Goal: Task Accomplishment & Management: Contribute content

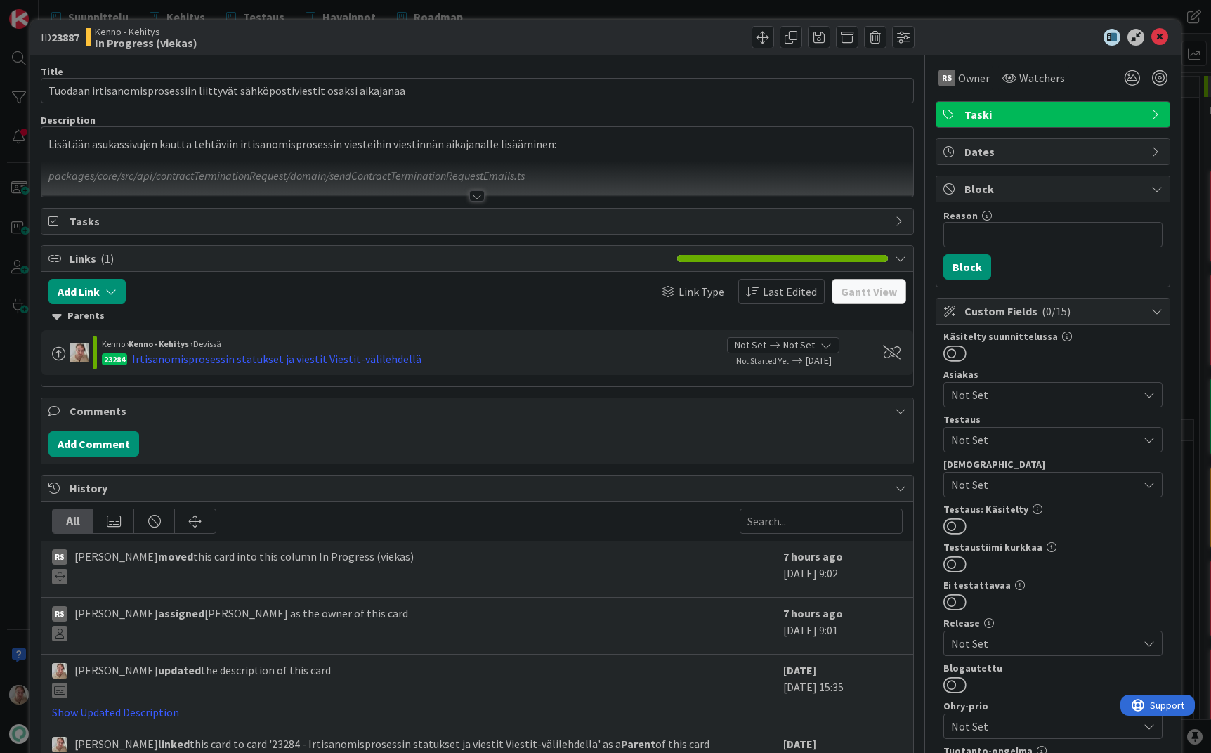
click at [1151, 39] on icon at bounding box center [1159, 37] width 17 height 17
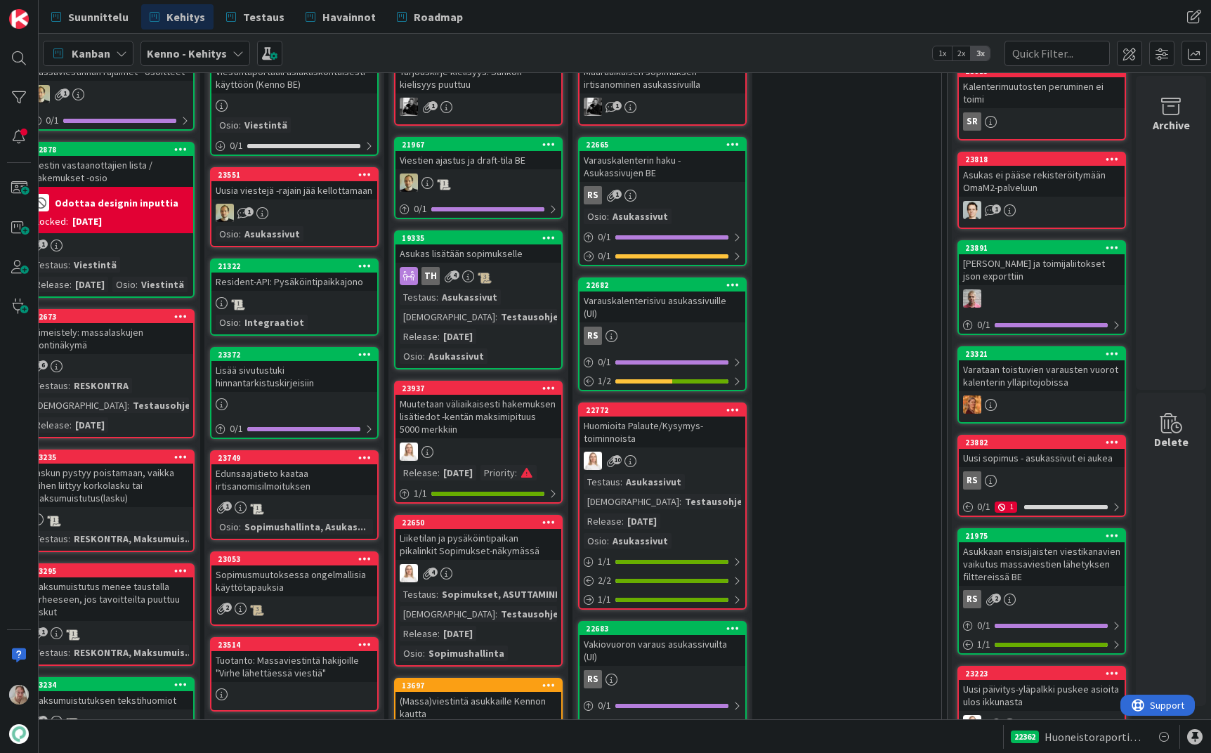
scroll to position [481, 263]
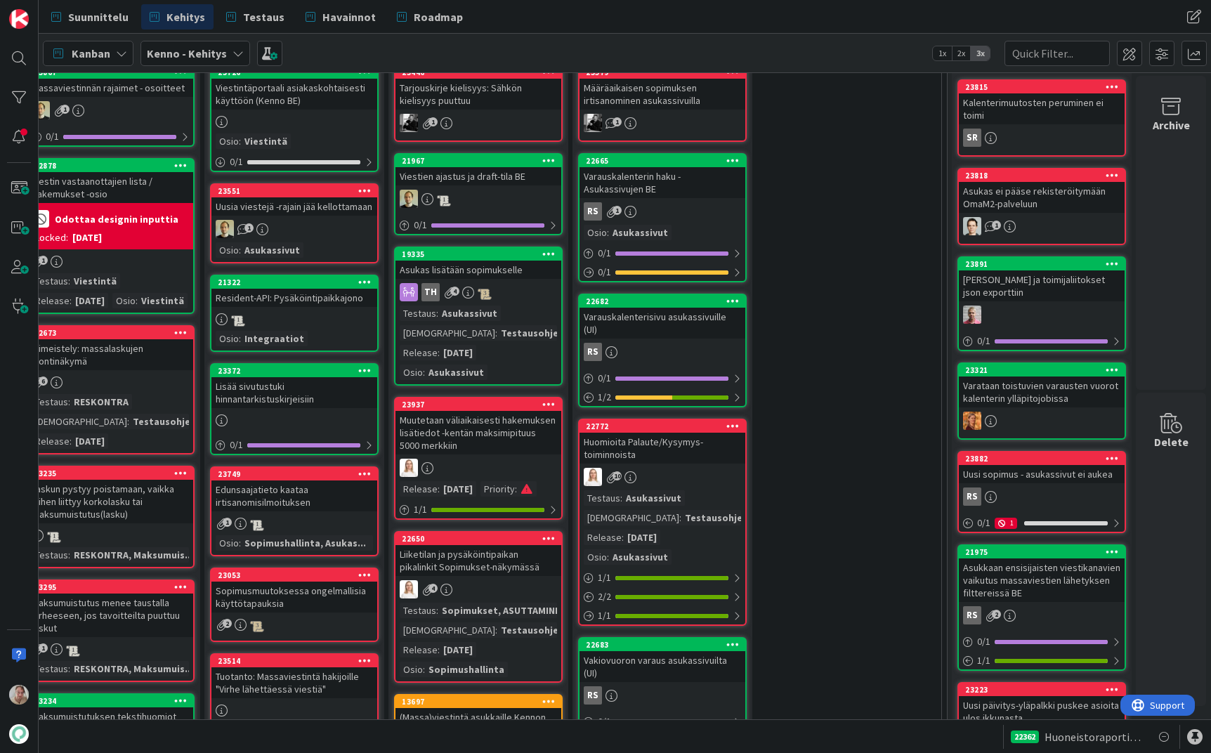
click at [637, 439] on div "Huomioita Palaute/Kysymys-toiminnoista" at bounding box center [663, 448] width 166 height 31
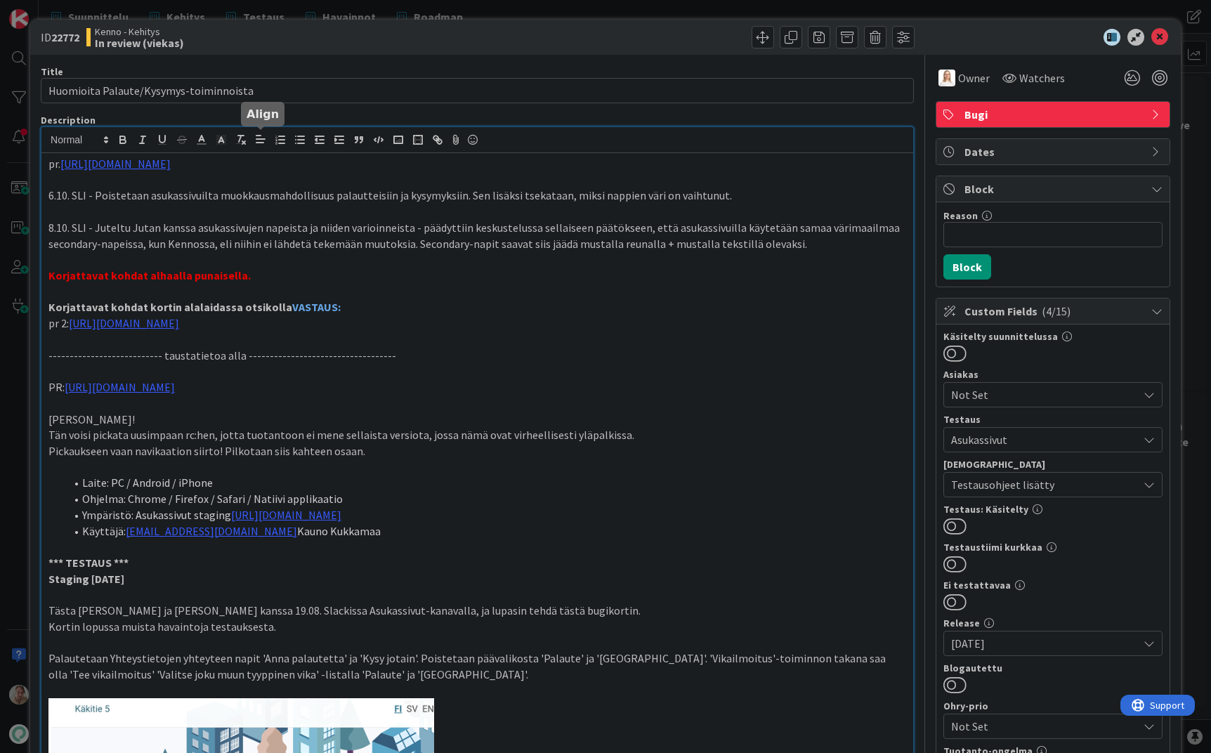
click at [171, 164] on link "[URL][DOMAIN_NAME]" at bounding box center [115, 164] width 110 height 14
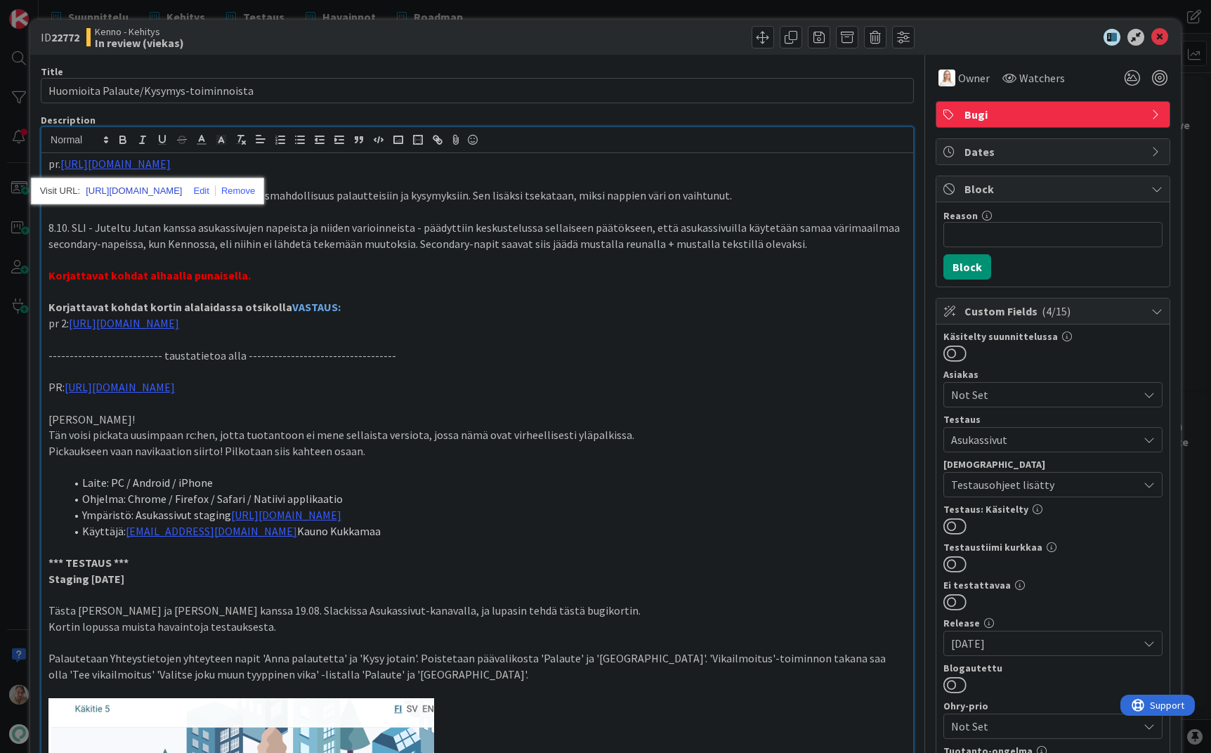
click at [182, 184] on link "[URL][DOMAIN_NAME]" at bounding box center [134, 191] width 96 height 18
click at [1152, 37] on icon at bounding box center [1159, 37] width 17 height 17
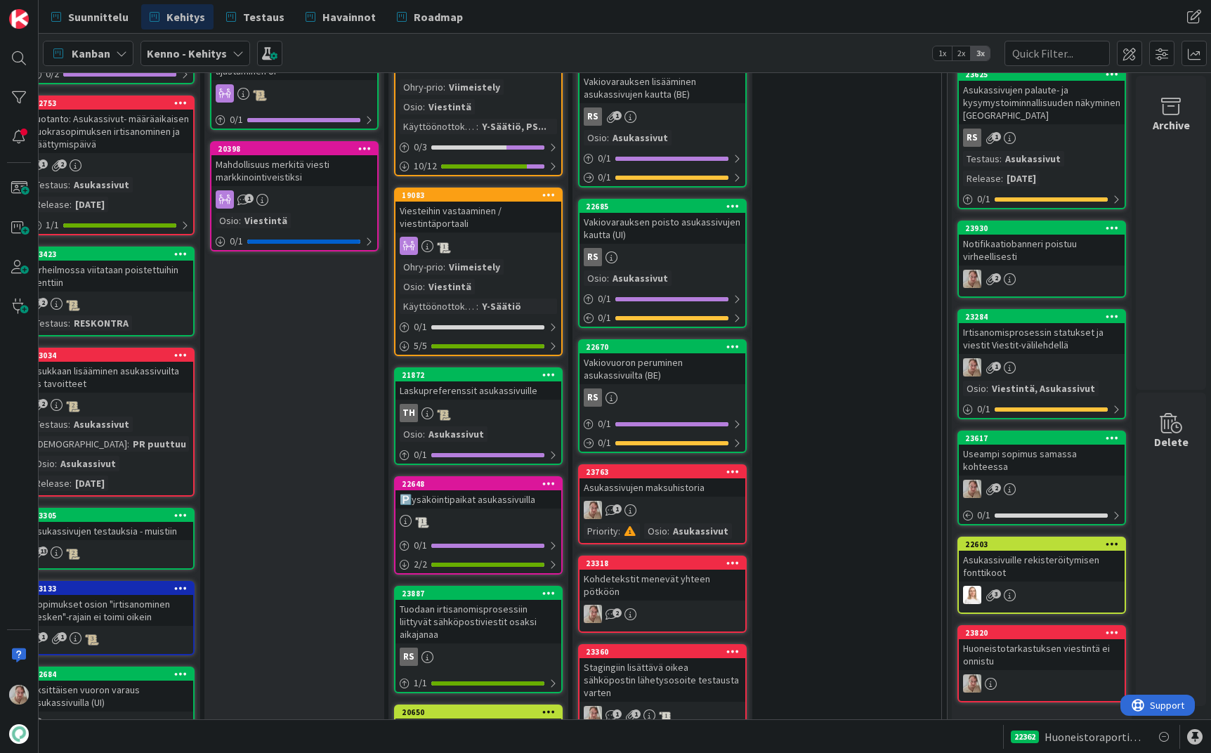
scroll to position [1382, 263]
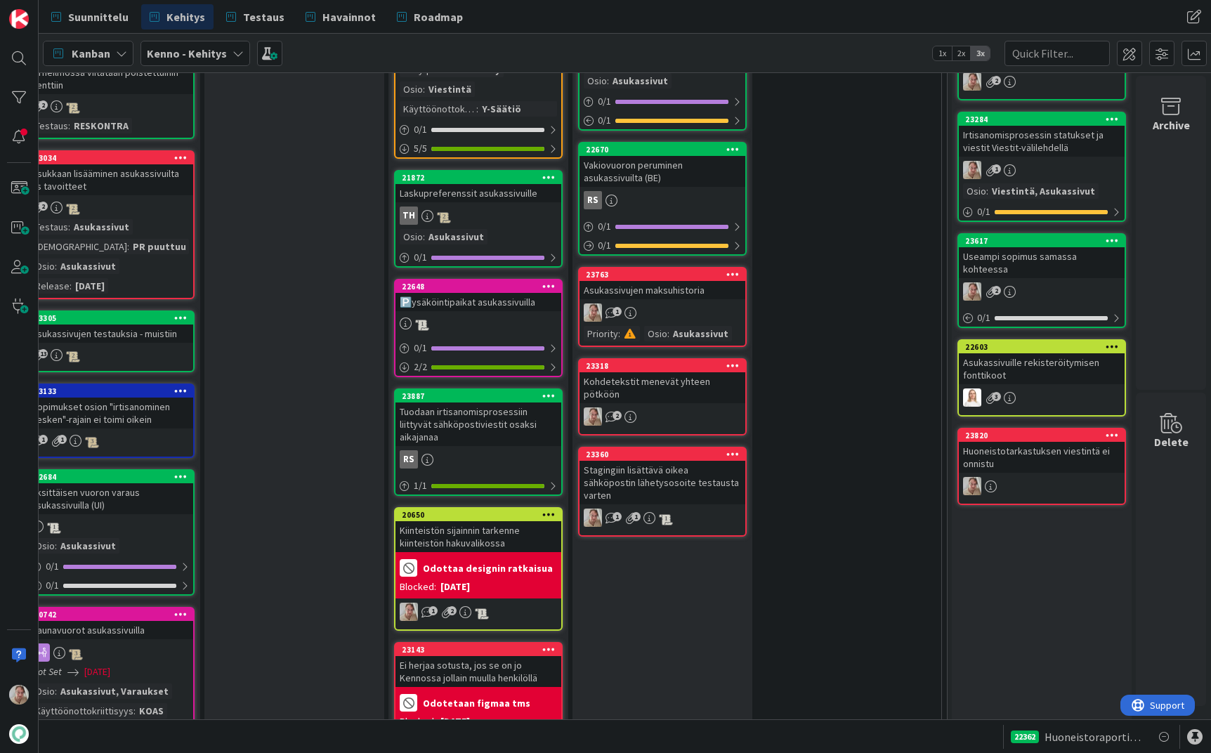
click at [680, 372] on div "Kohdetekstit menevät yhteen pötköön" at bounding box center [663, 387] width 166 height 31
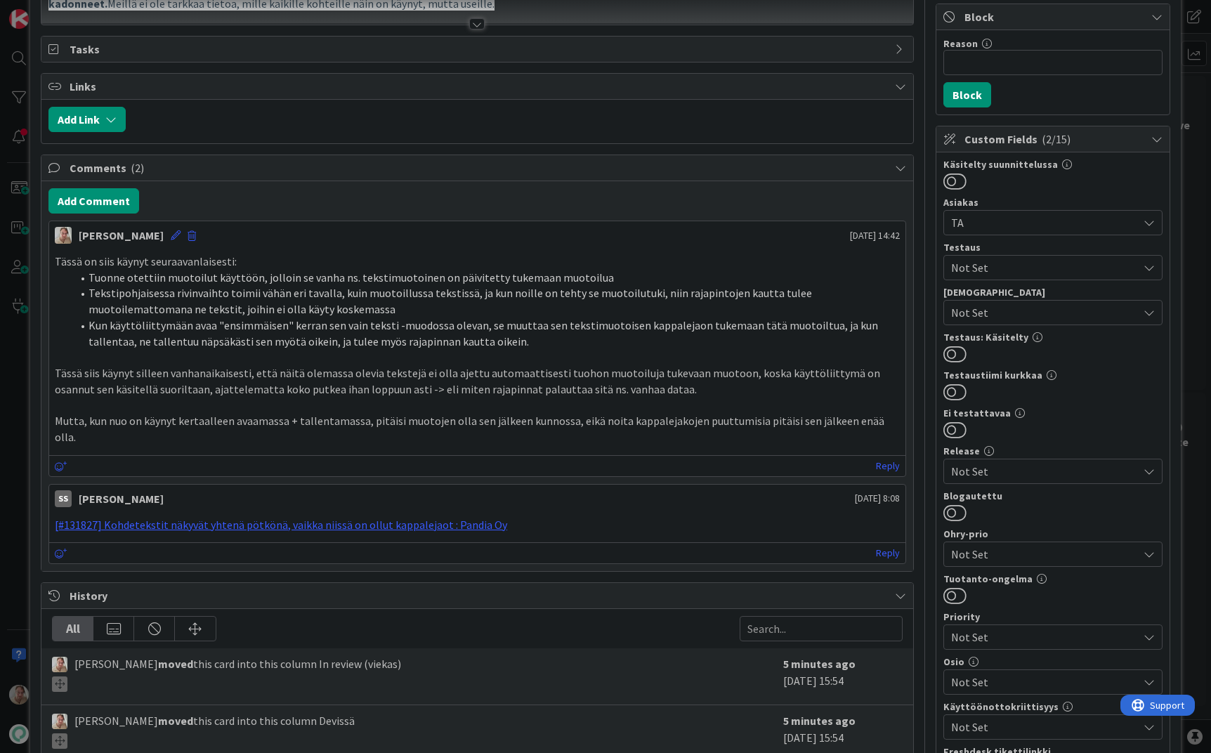
scroll to position [7, 0]
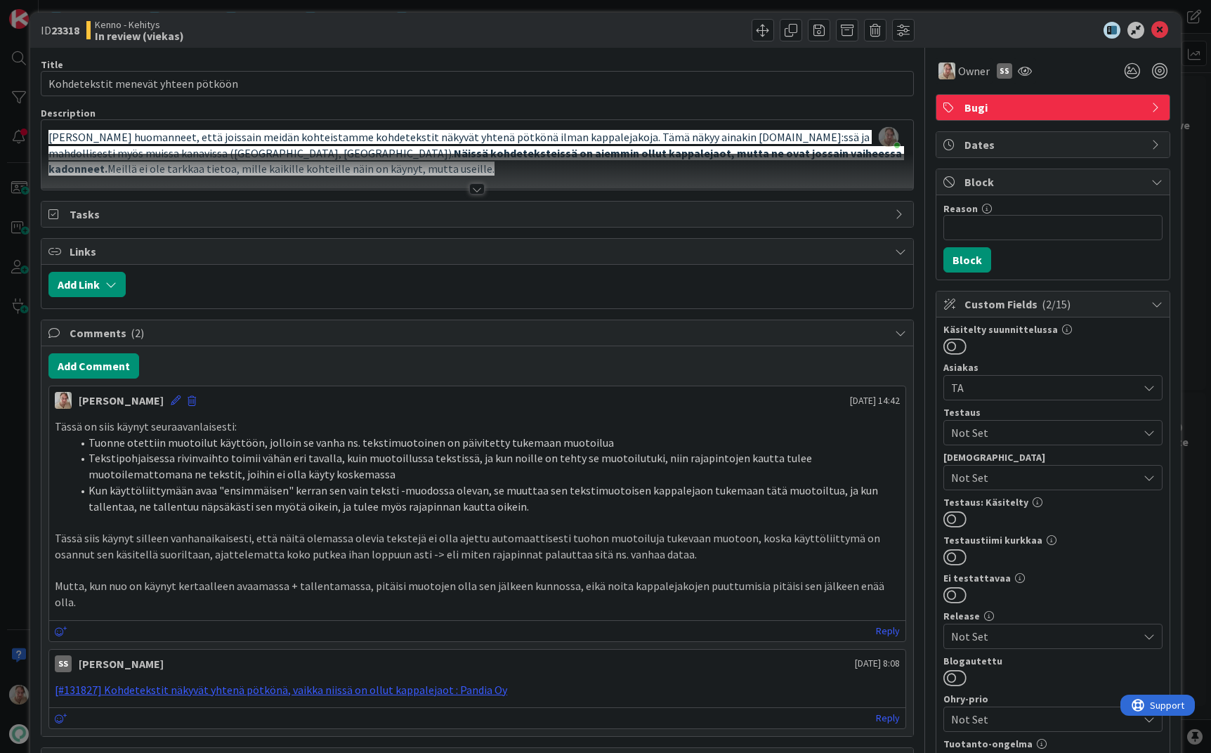
click at [660, 148] on p "[PERSON_NAME] huomanneet, että joissain meidän kohteistamme kohdetekstit näkyvä…" at bounding box center [477, 153] width 858 height 48
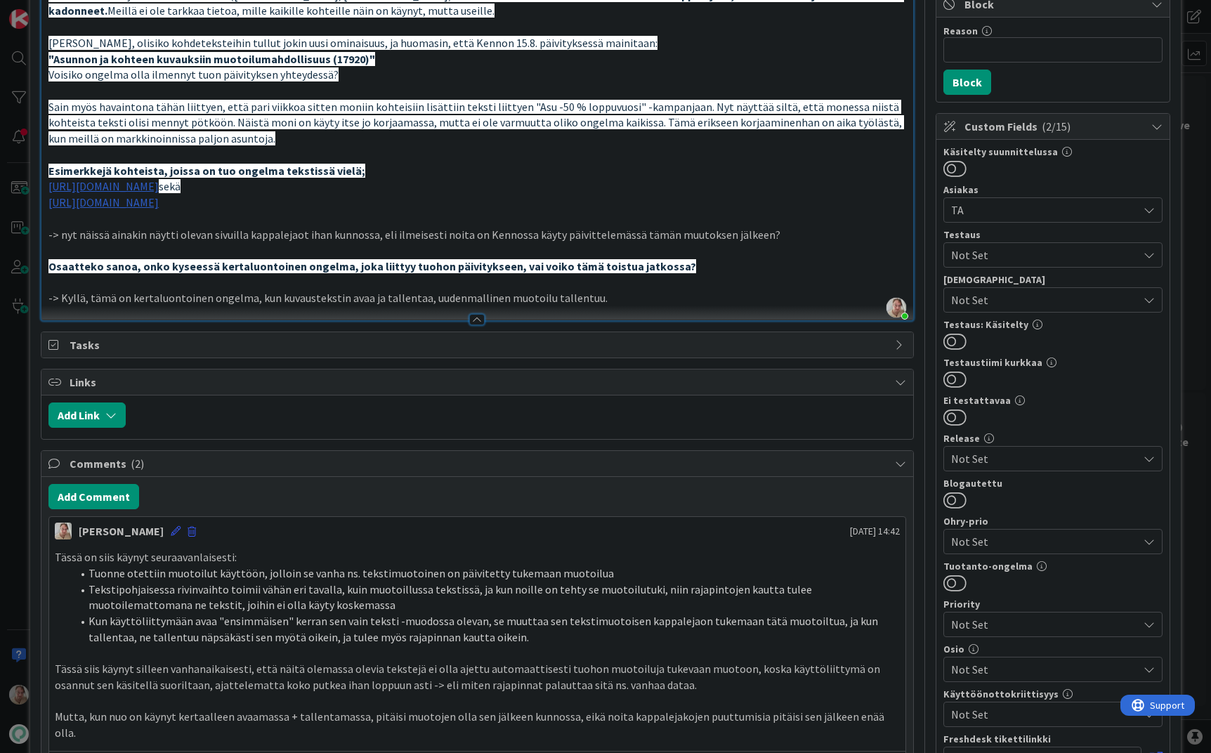
scroll to position [0, 0]
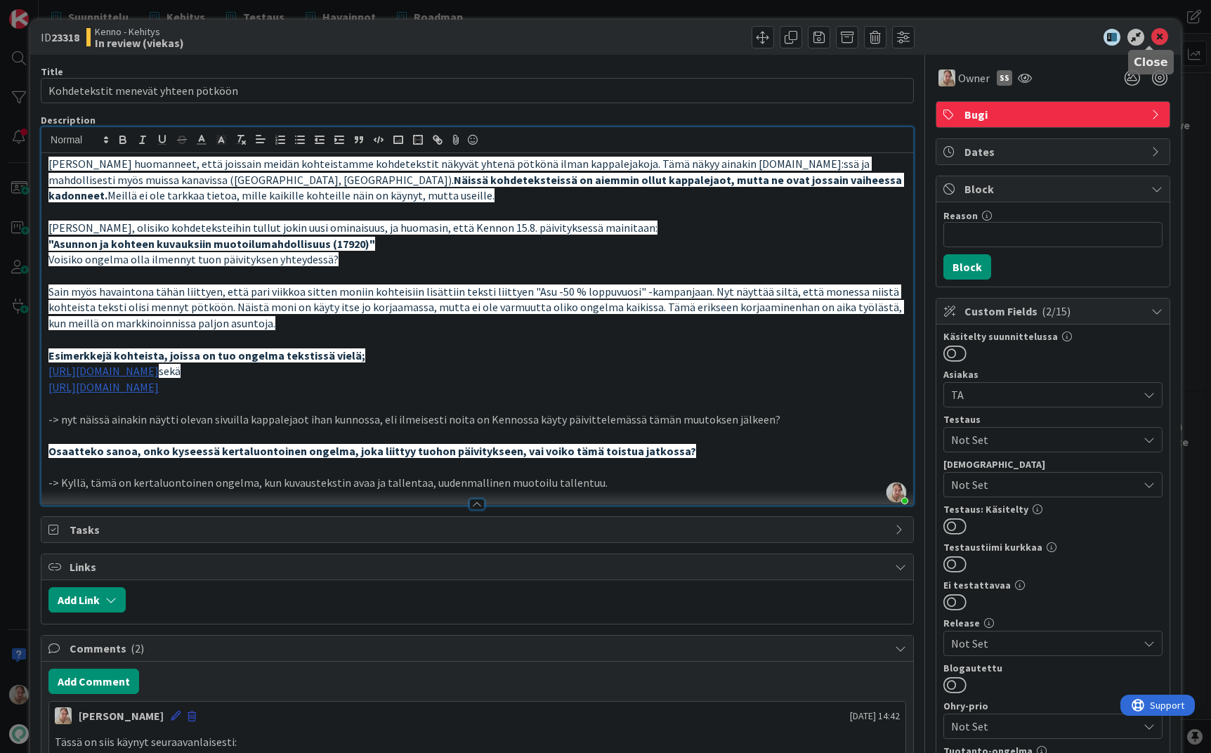
click at [1151, 38] on icon at bounding box center [1159, 37] width 17 height 17
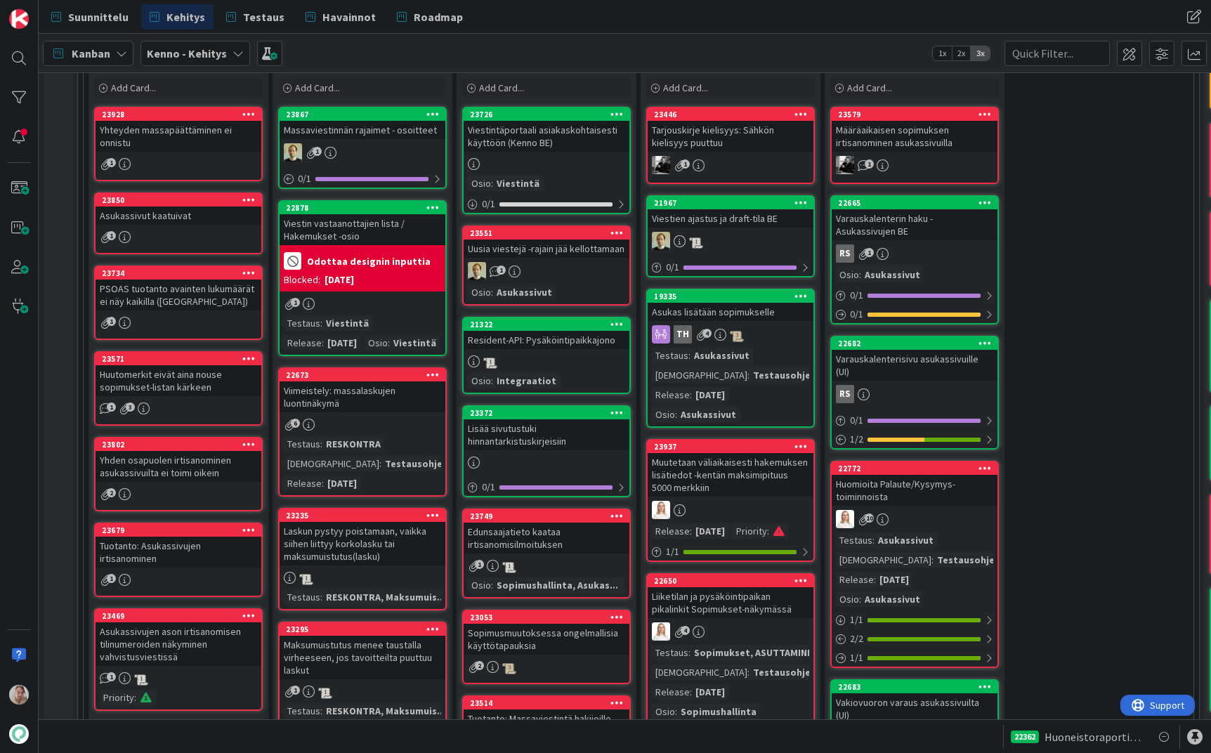
scroll to position [438, 0]
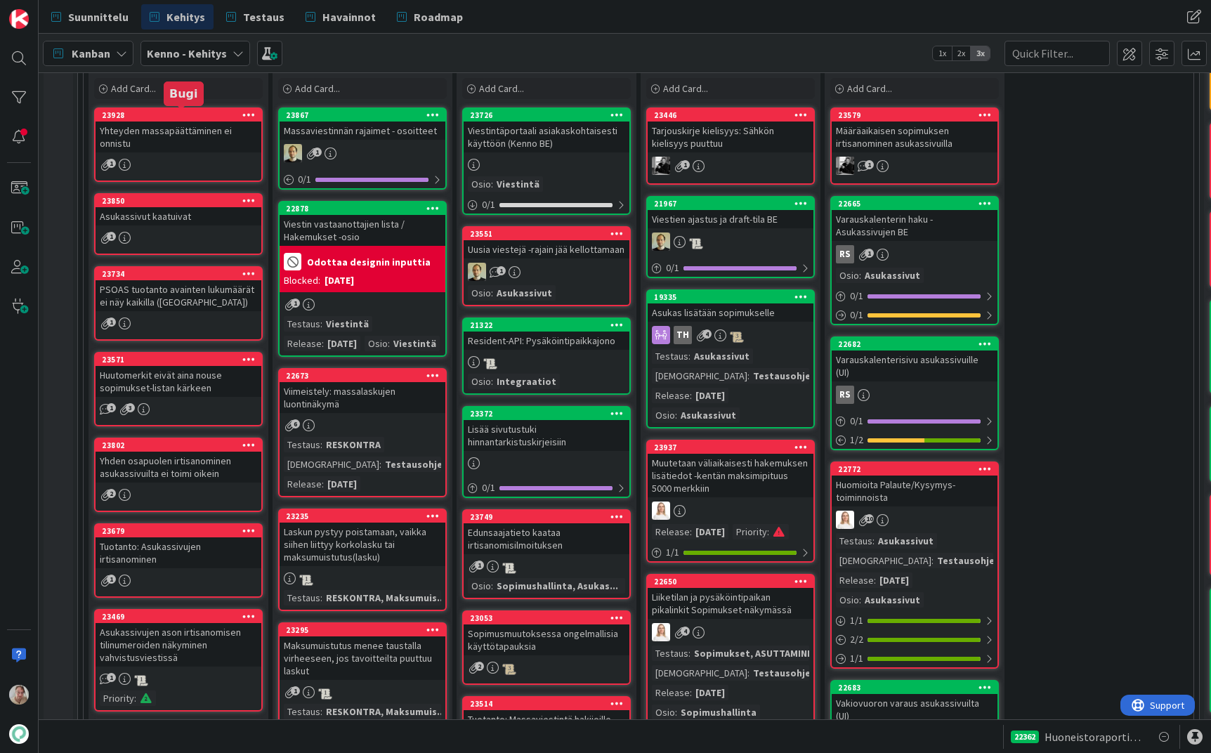
click at [159, 141] on div "Yhteyden massapäättäminen ei onnistu" at bounding box center [179, 137] width 166 height 31
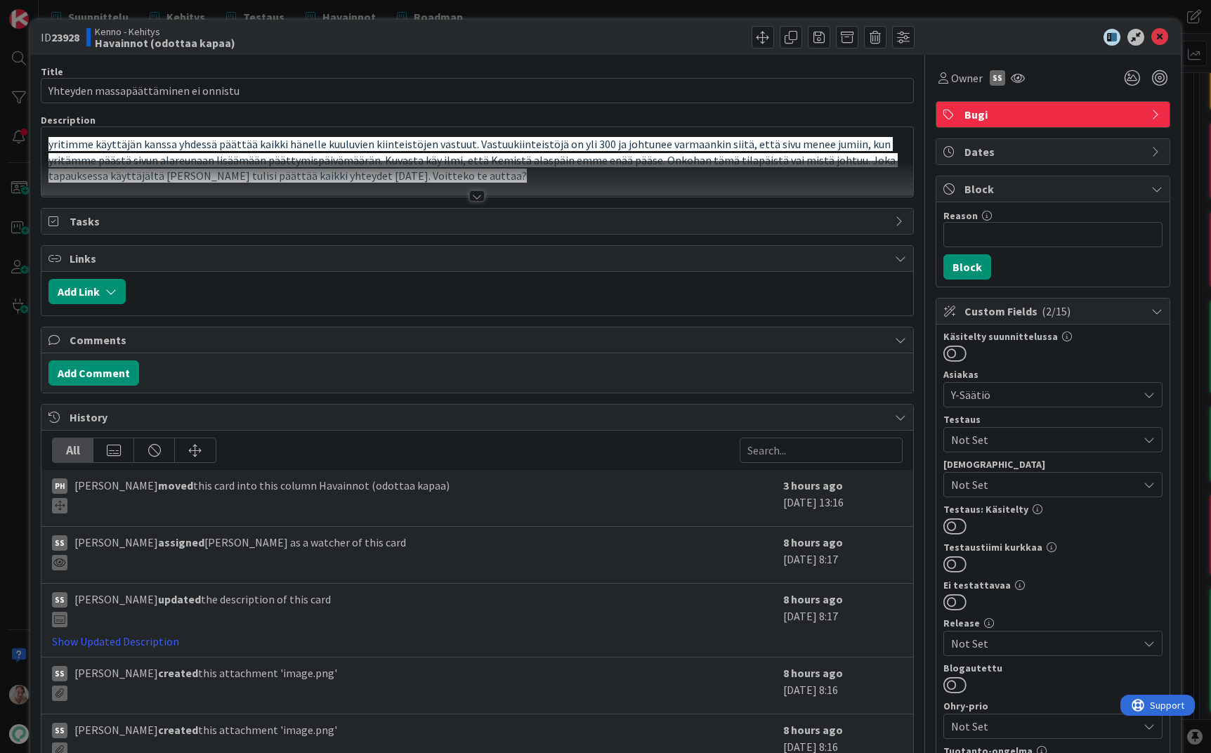
click at [244, 148] on span "yritimme käyttäjän kanssa yhdessä päättää kaikki hänelle kuuluvien kiinteistöje…" at bounding box center [472, 160] width 849 height 46
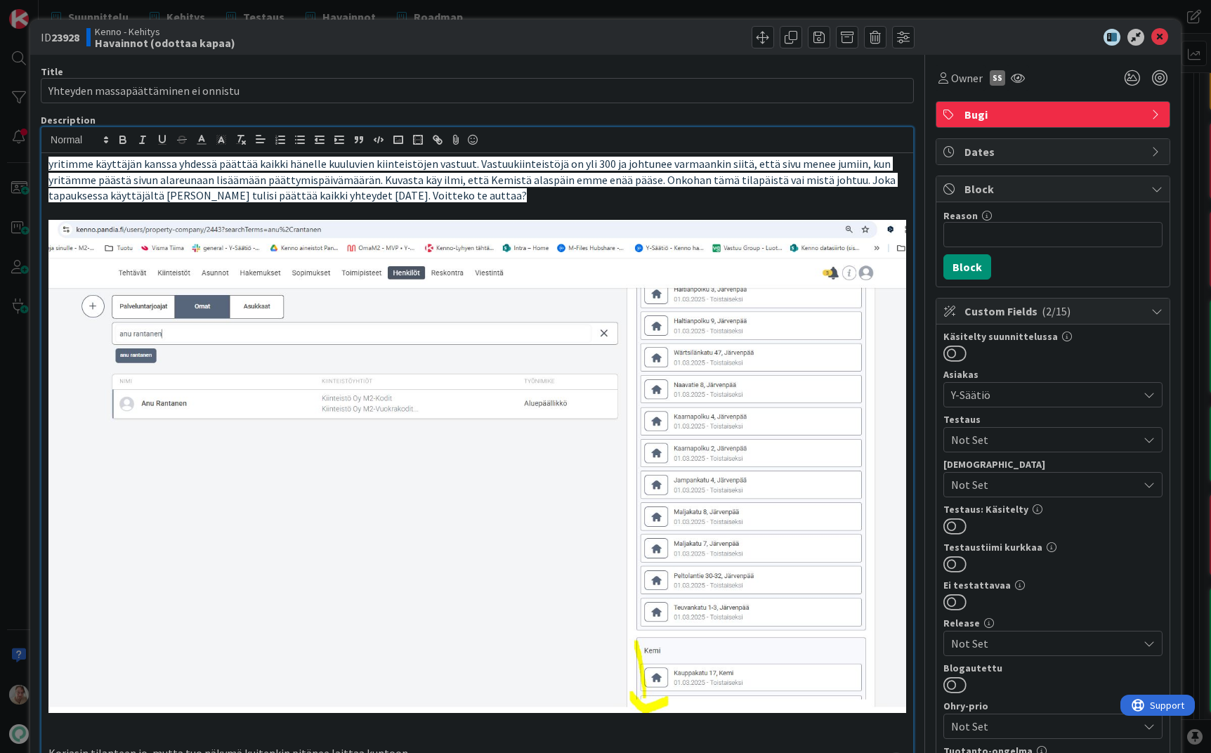
drag, startPoint x: 360, startPoint y: 198, endPoint x: -44, endPoint y: 152, distance: 407.2
click at [0, 152] on html "Suunnittelu Kehitys Testaus Havainnot Roadmap Suunnittelu Kehitys Testaus Havai…" at bounding box center [605, 376] width 1211 height 753
click at [237, 142] on icon "button" at bounding box center [241, 139] width 13 height 13
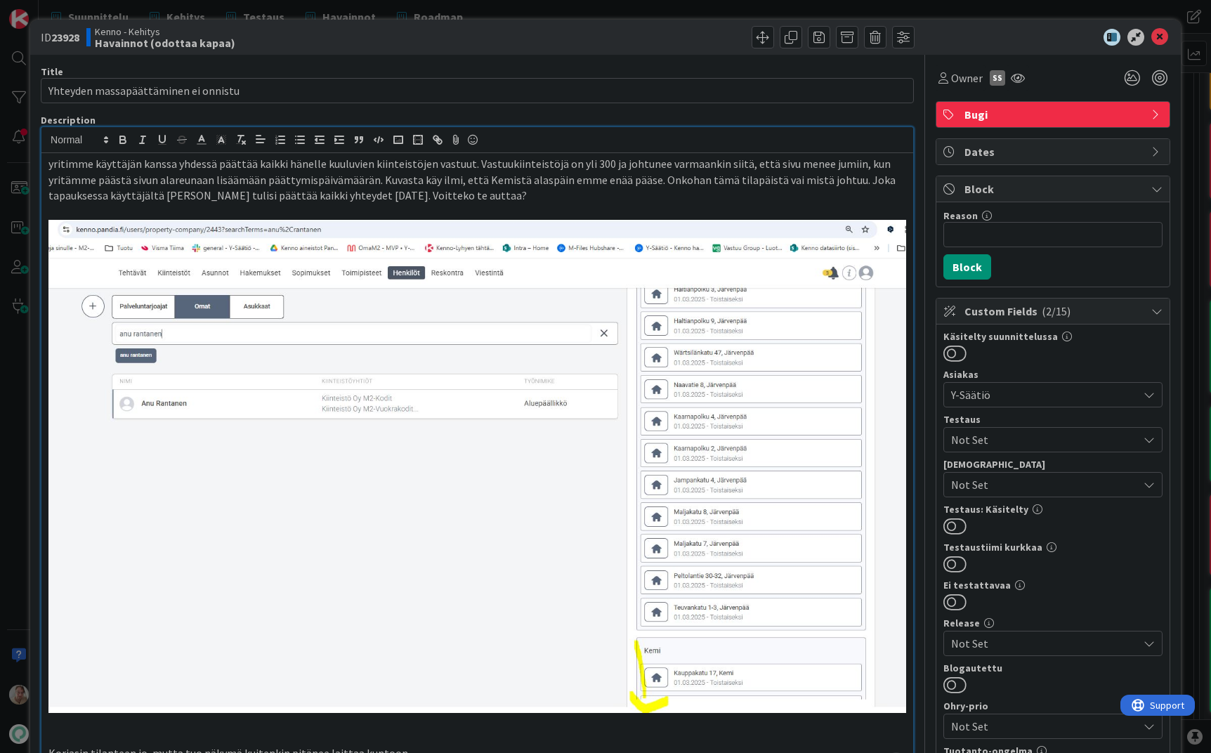
click at [574, 189] on p "yritimme käyttäjän kanssa yhdessä päättää kaikki hänelle kuuluvien kiinteistöje…" at bounding box center [477, 180] width 858 height 48
click at [939, 85] on div "Owner" at bounding box center [961, 78] width 44 height 17
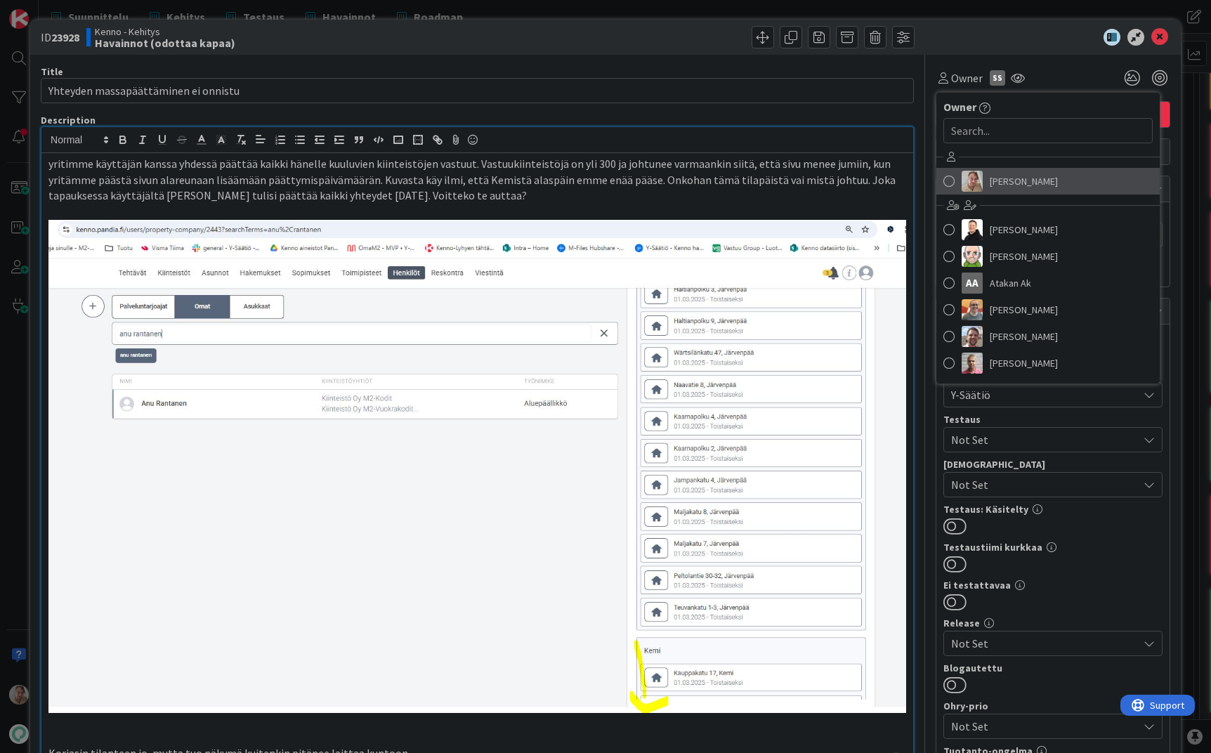
drag, startPoint x: 977, startPoint y: 184, endPoint x: 989, endPoint y: 174, distance: 15.5
click at [977, 184] on link "[PERSON_NAME]" at bounding box center [1047, 181] width 223 height 27
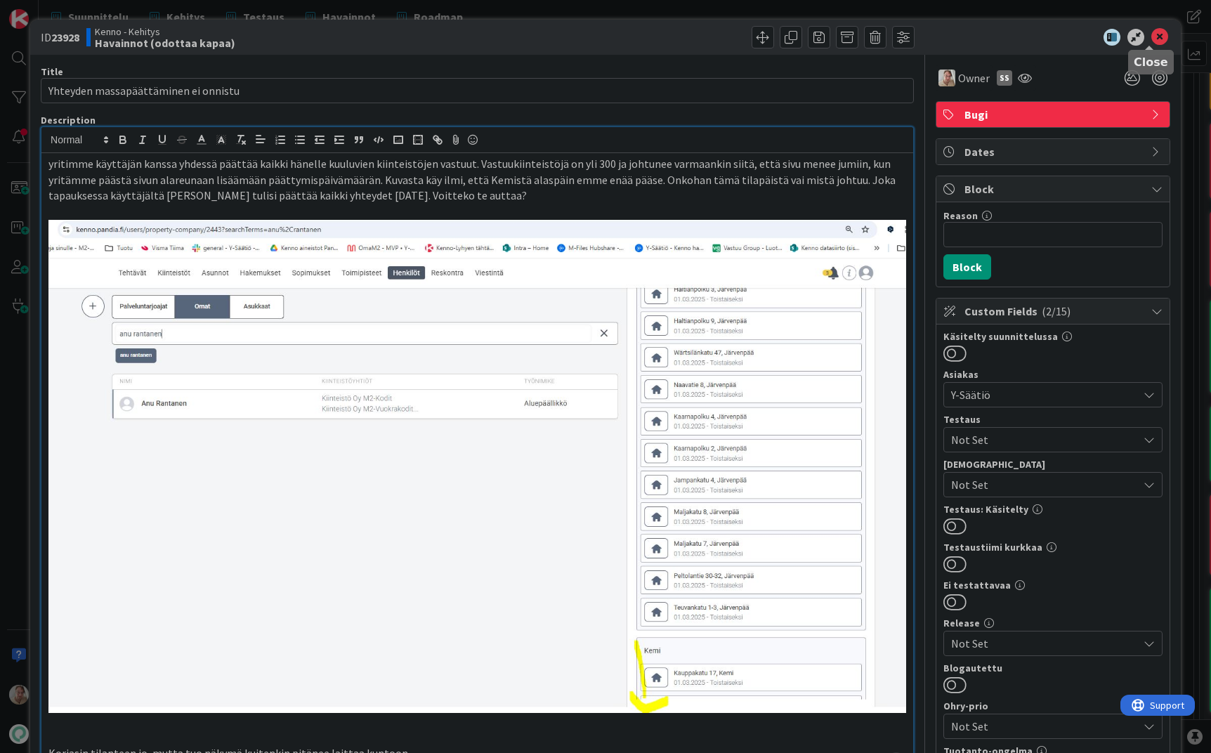
click at [1151, 37] on icon at bounding box center [1159, 37] width 17 height 17
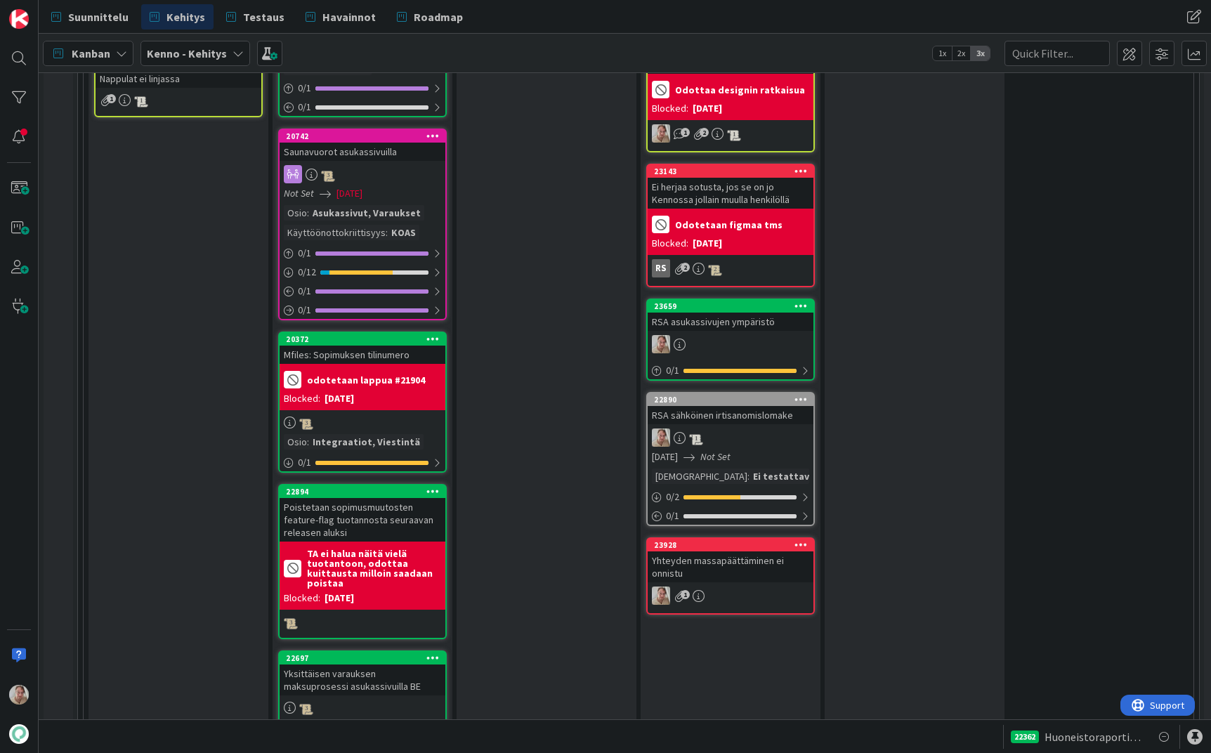
scroll to position [2169, 0]
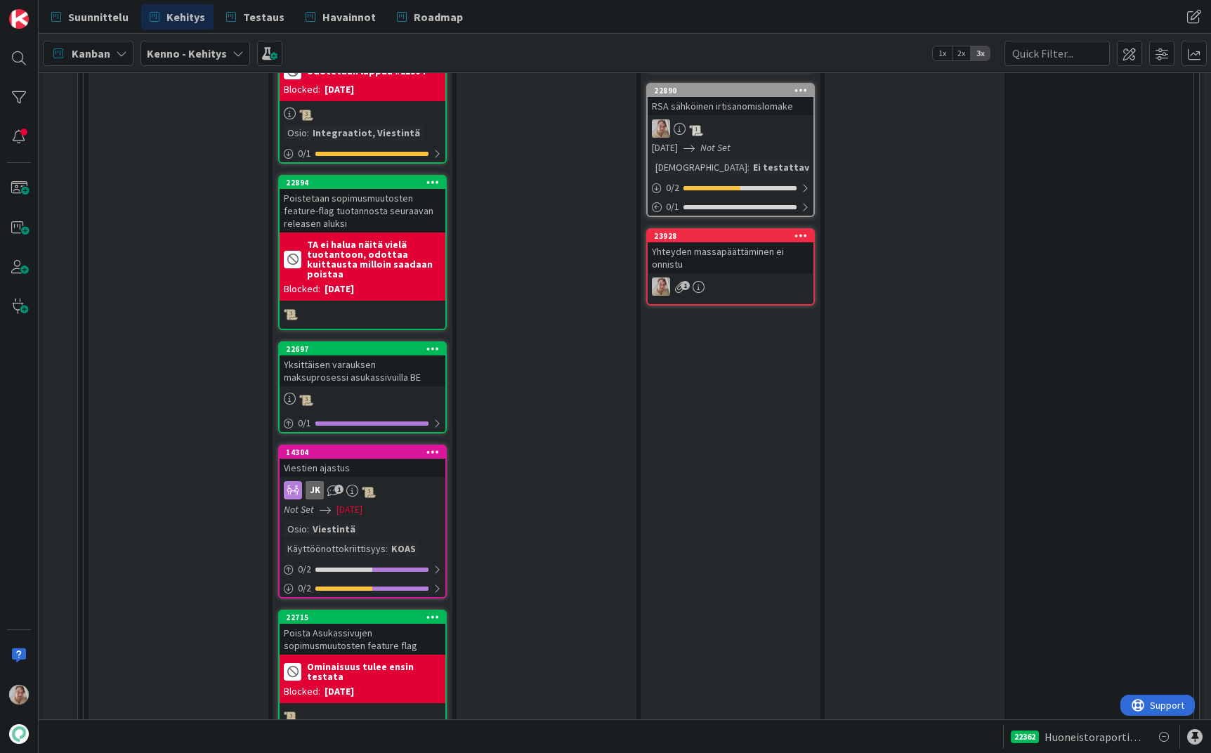
click at [743, 255] on div "Yhteyden massapäättäminen ei onnistu" at bounding box center [731, 257] width 166 height 31
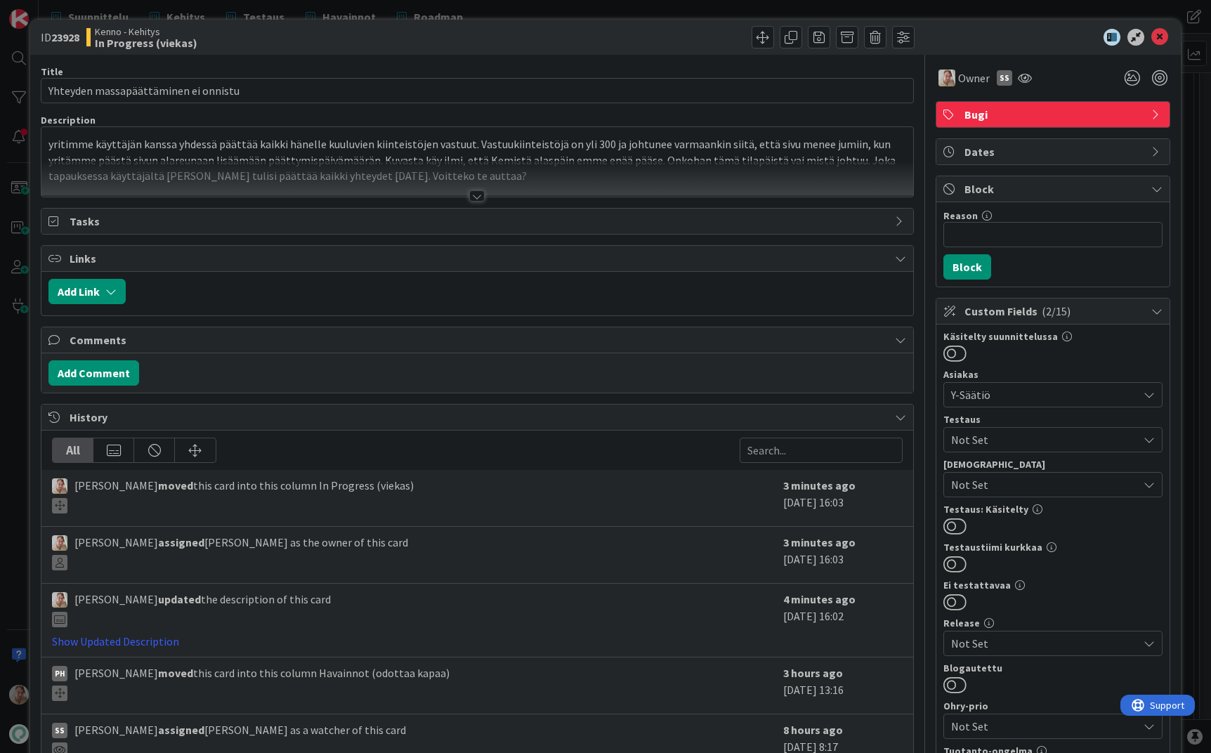
click at [466, 157] on p "yritimme käyttäjän kanssa yhdessä päättää kaikki hänelle kuuluvien kiinteistöje…" at bounding box center [477, 160] width 858 height 48
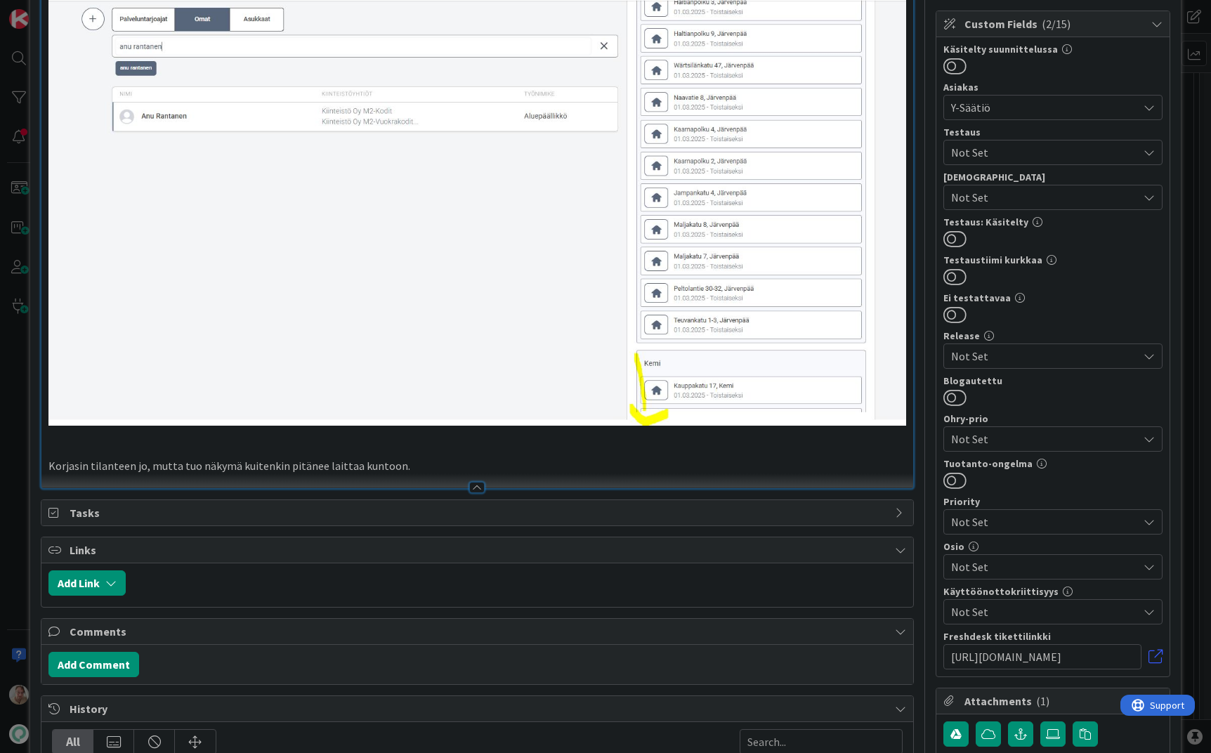
scroll to position [647, 0]
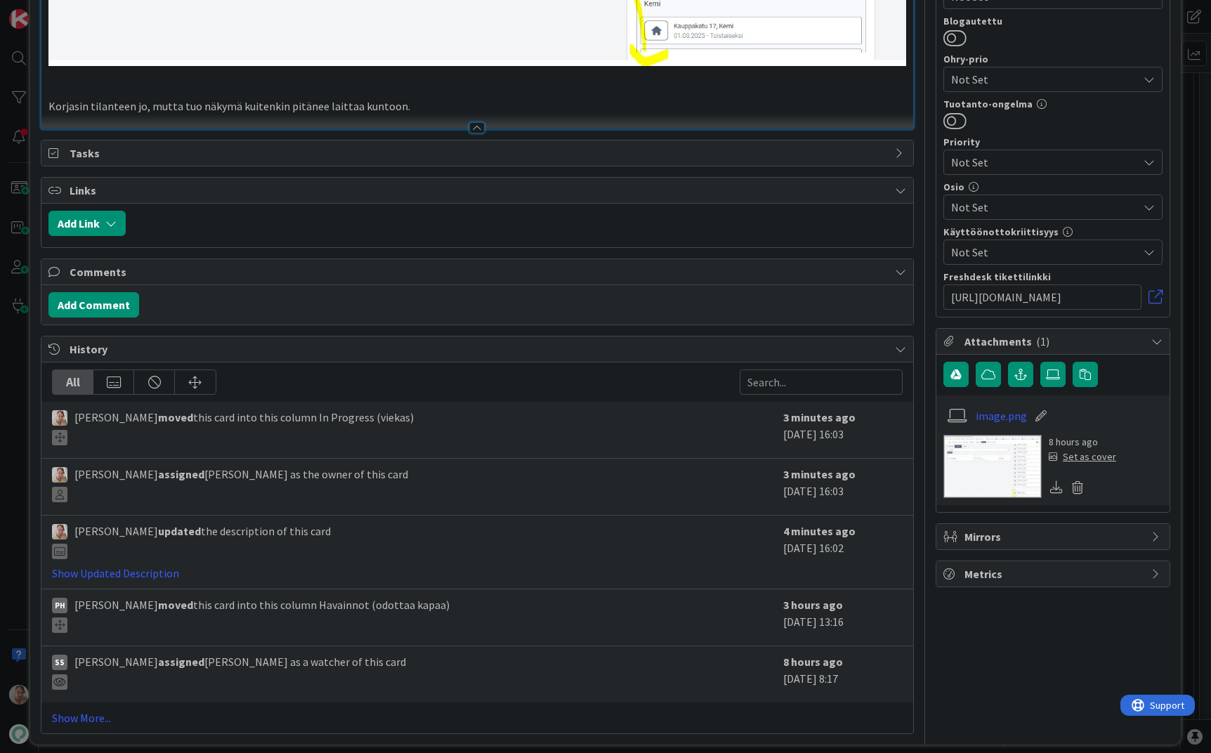
drag, startPoint x: 433, startPoint y: 93, endPoint x: 440, endPoint y: 95, distance: 8.0
click at [440, 98] on p "Korjasin tilanteen jo, mutta tuo näkymä kuitenkin pitänee laittaa kuntoon." at bounding box center [477, 106] width 858 height 16
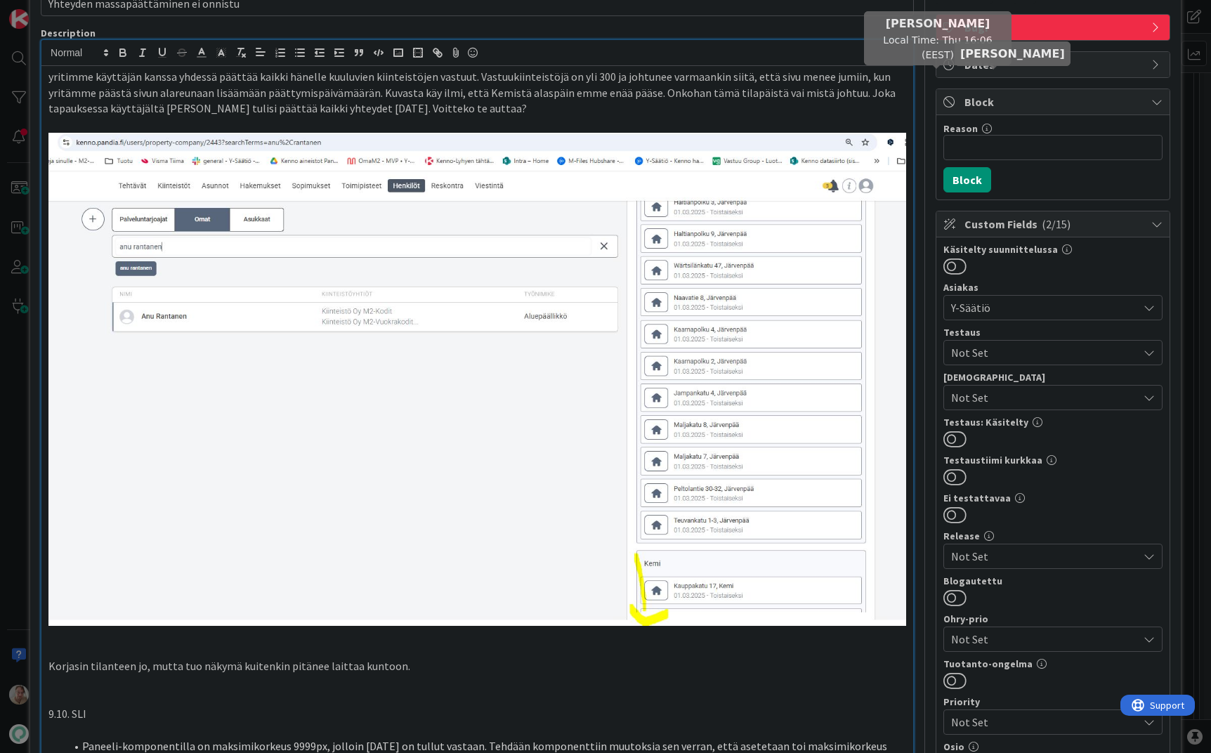
scroll to position [0, 0]
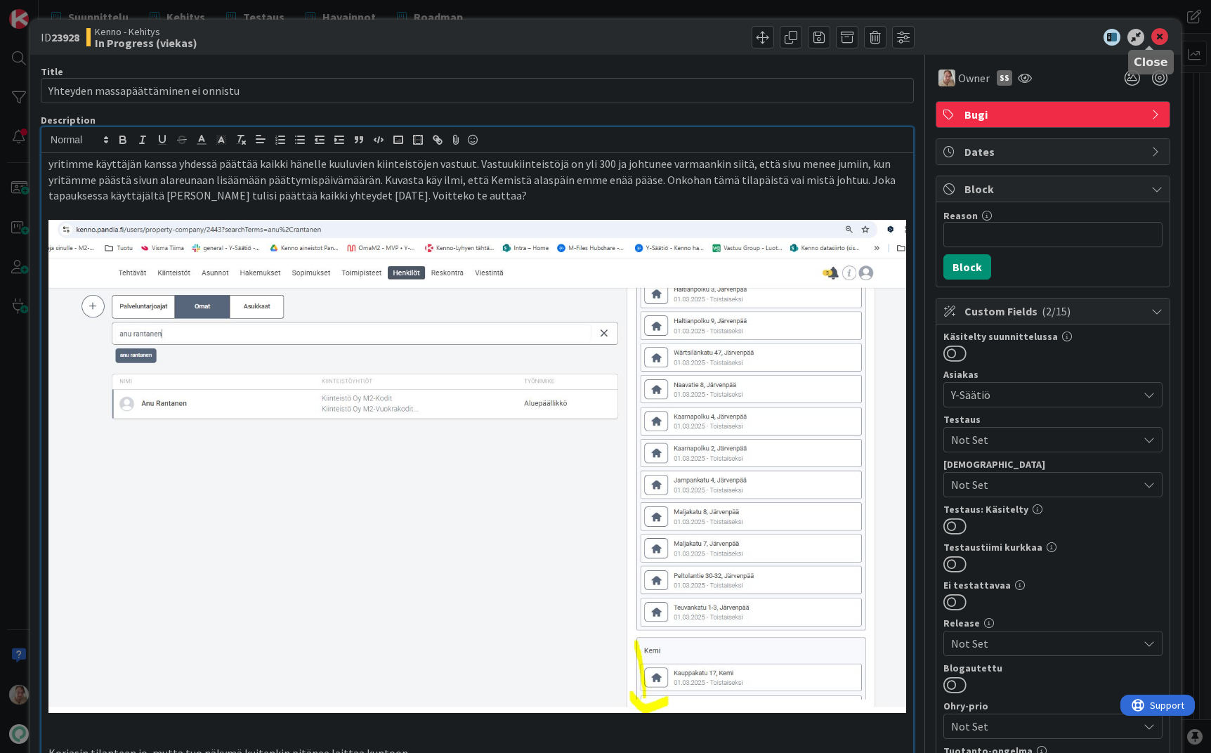
click at [1151, 41] on icon at bounding box center [1159, 37] width 17 height 17
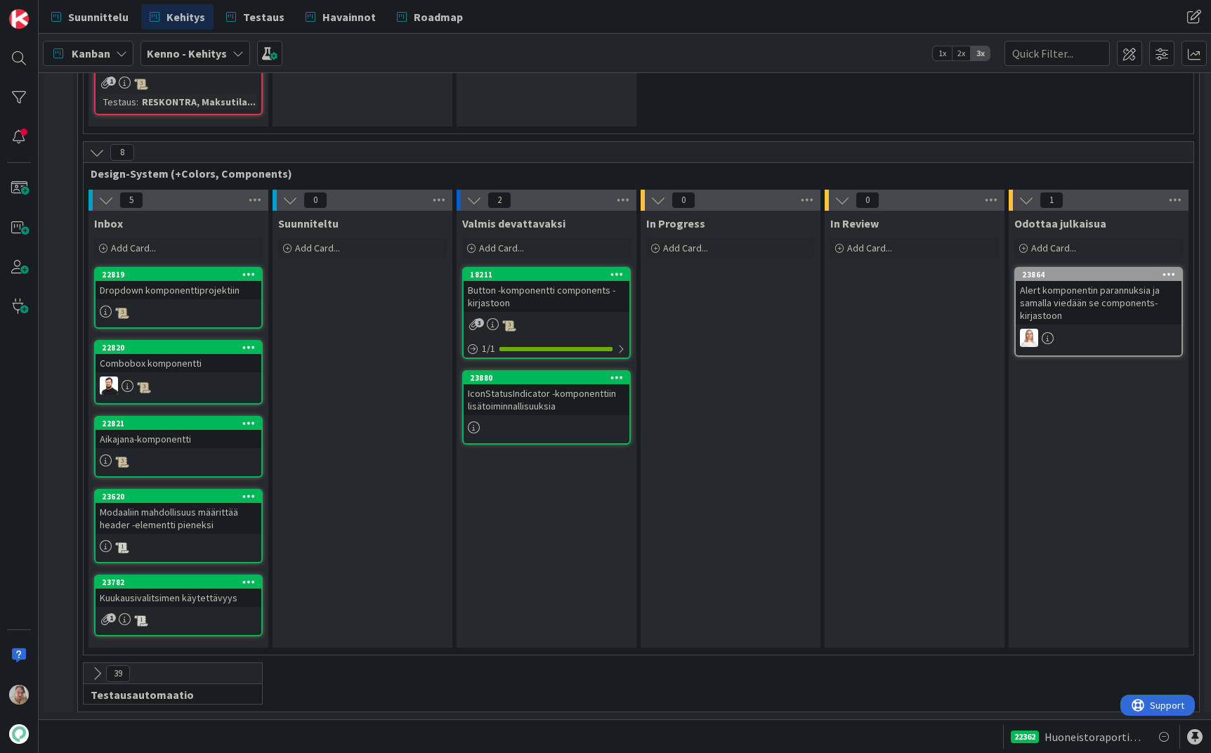
click at [533, 393] on div "IconStatusIndicator -komponenttiin lisätoiminnallisuuksia" at bounding box center [547, 399] width 166 height 31
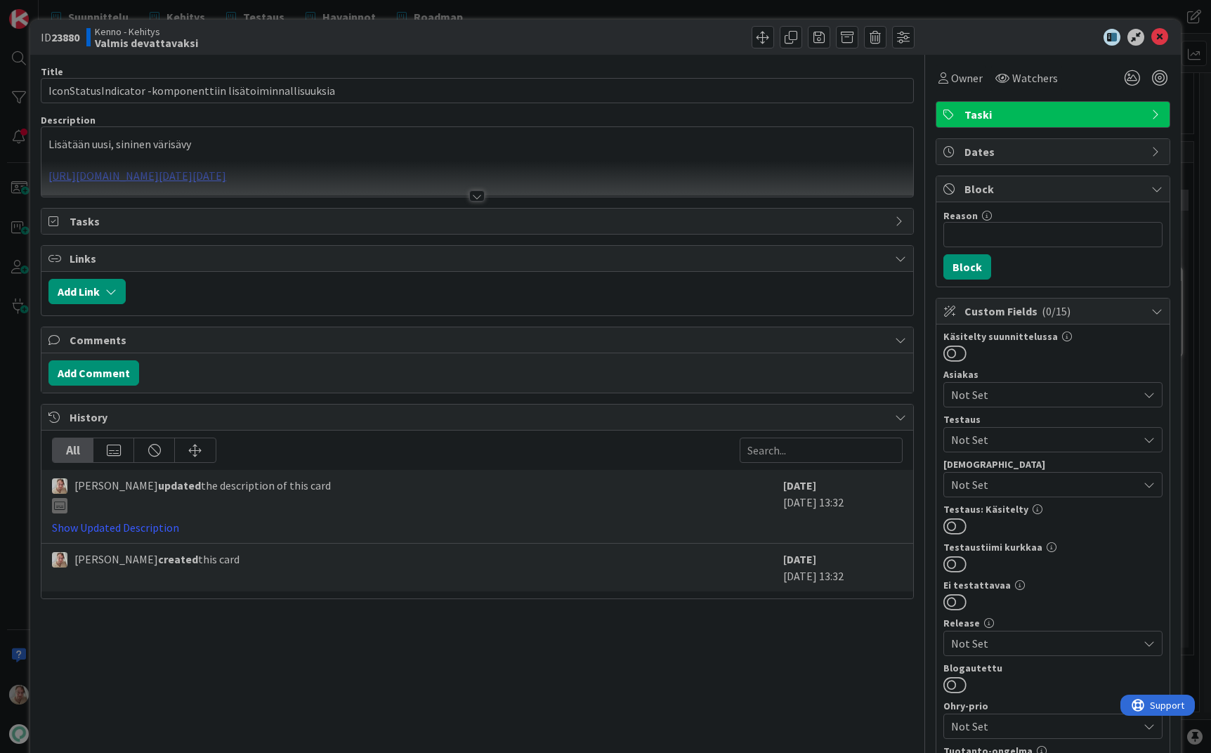
click at [465, 148] on p "Lisätään uusi, sininen värisävy" at bounding box center [477, 144] width 858 height 16
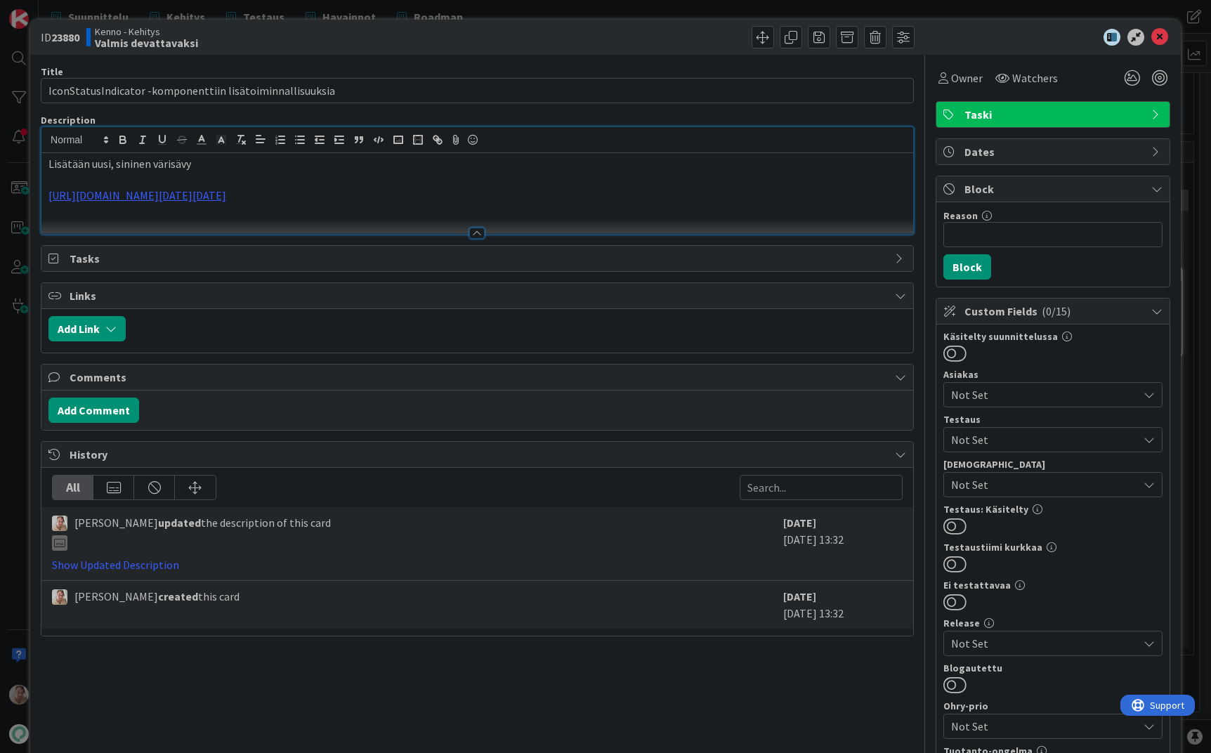
click at [679, 188] on p "[URL][DOMAIN_NAME][DATE][DATE]" at bounding box center [477, 196] width 858 height 16
click at [1151, 36] on icon at bounding box center [1159, 37] width 17 height 17
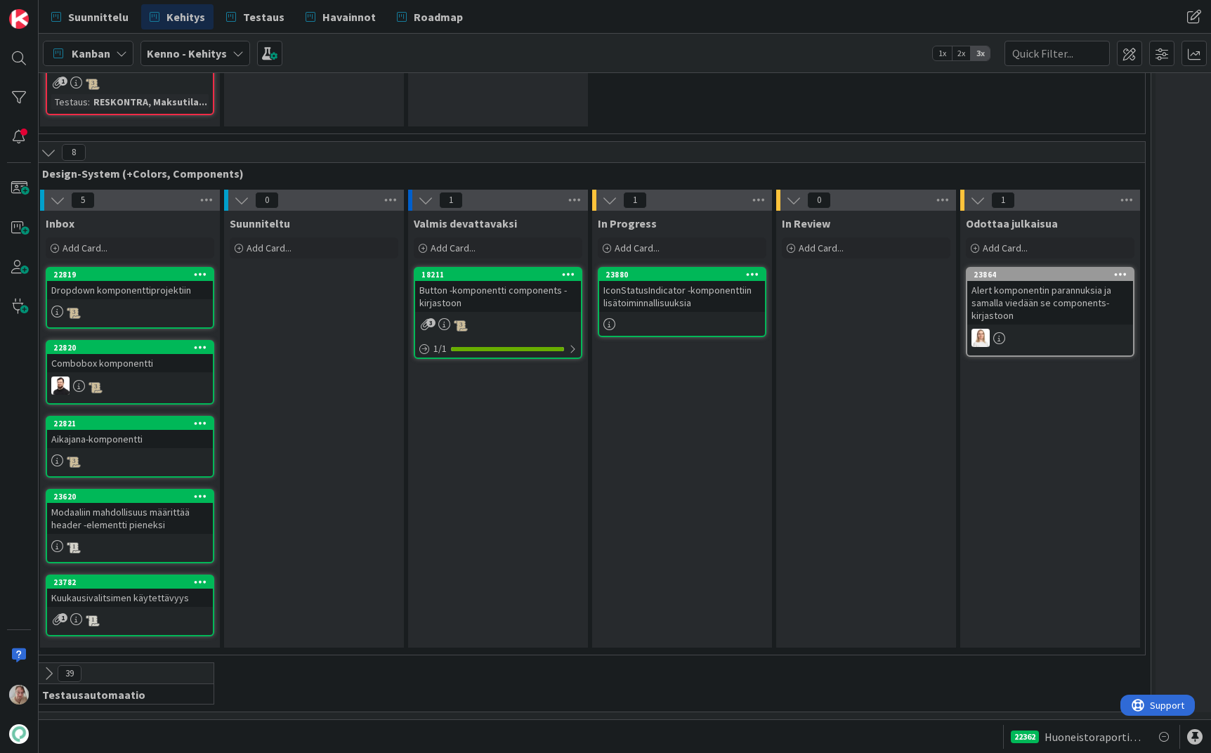
click at [691, 281] on div "IconStatusIndicator -komponenttiin lisätoiminnallisuuksia" at bounding box center [682, 296] width 166 height 31
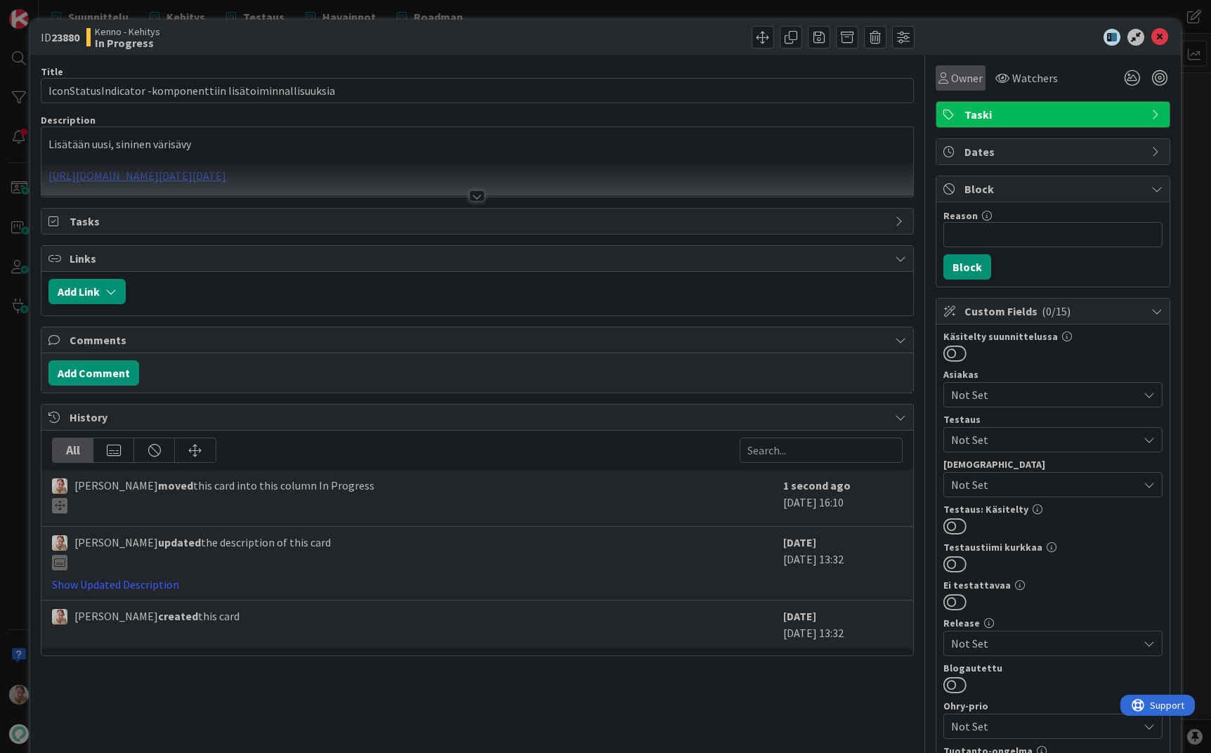
click at [954, 67] on div "Owner" at bounding box center [961, 77] width 50 height 25
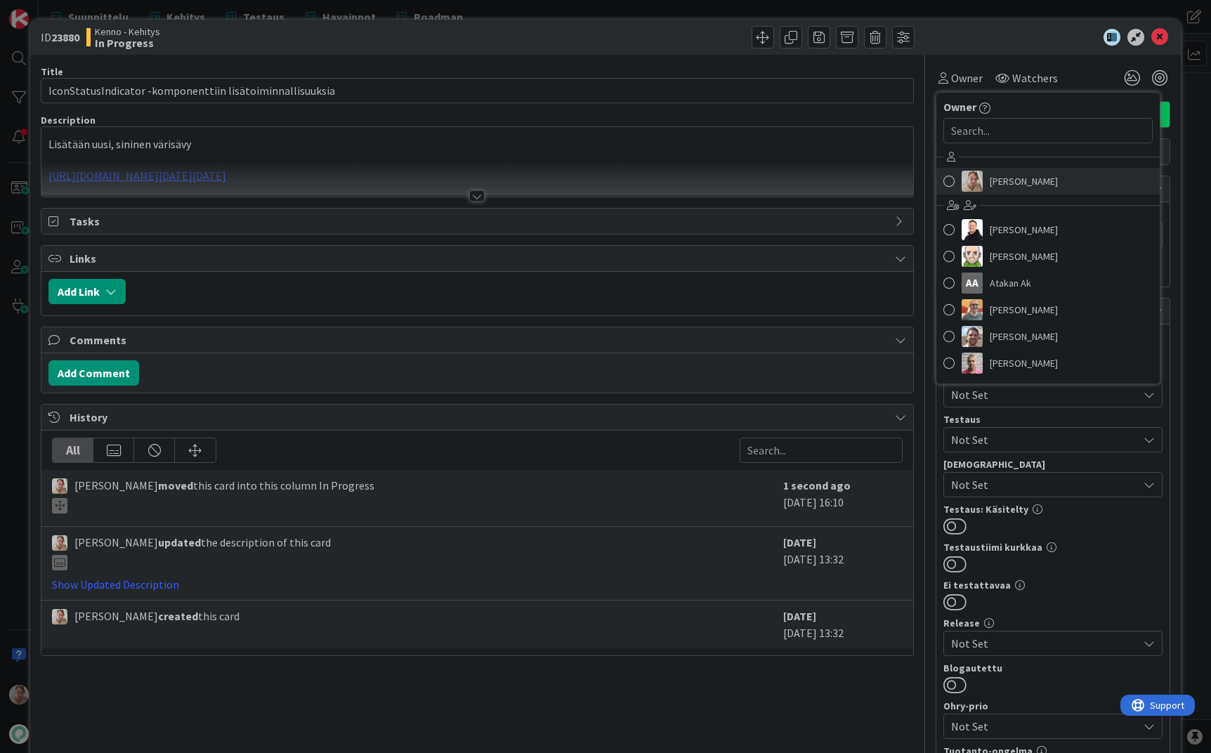
click at [999, 187] on span "[PERSON_NAME]" at bounding box center [1024, 181] width 68 height 21
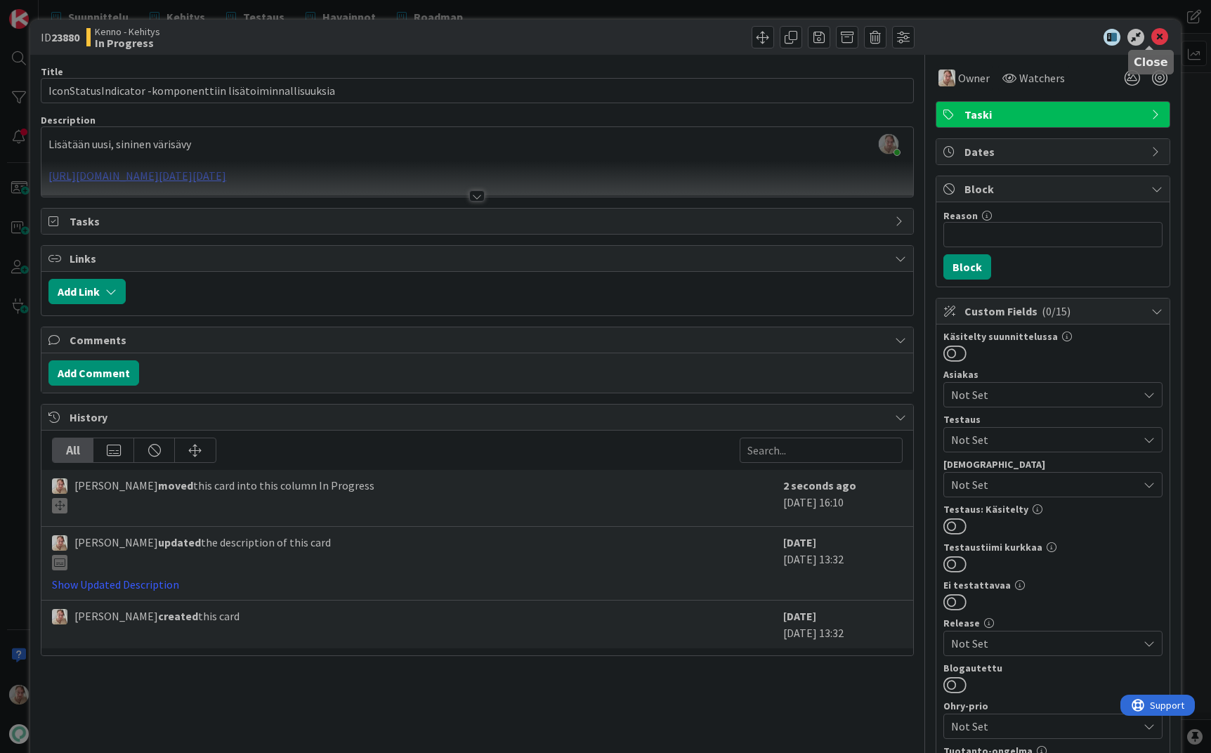
click at [1163, 34] on div "ID 23880 Kenno - Kehitys In Progress" at bounding box center [605, 37] width 1151 height 35
click at [1154, 34] on icon at bounding box center [1159, 37] width 17 height 17
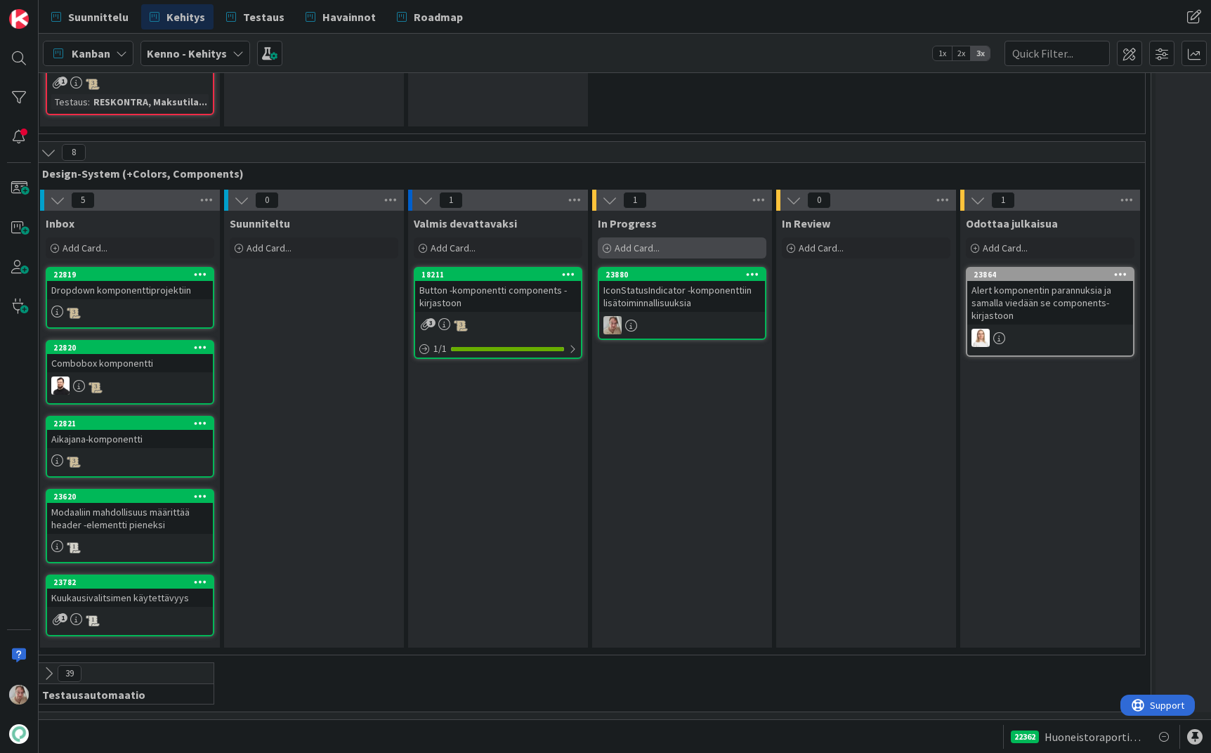
click at [653, 244] on div "Add Card..." at bounding box center [682, 247] width 169 height 21
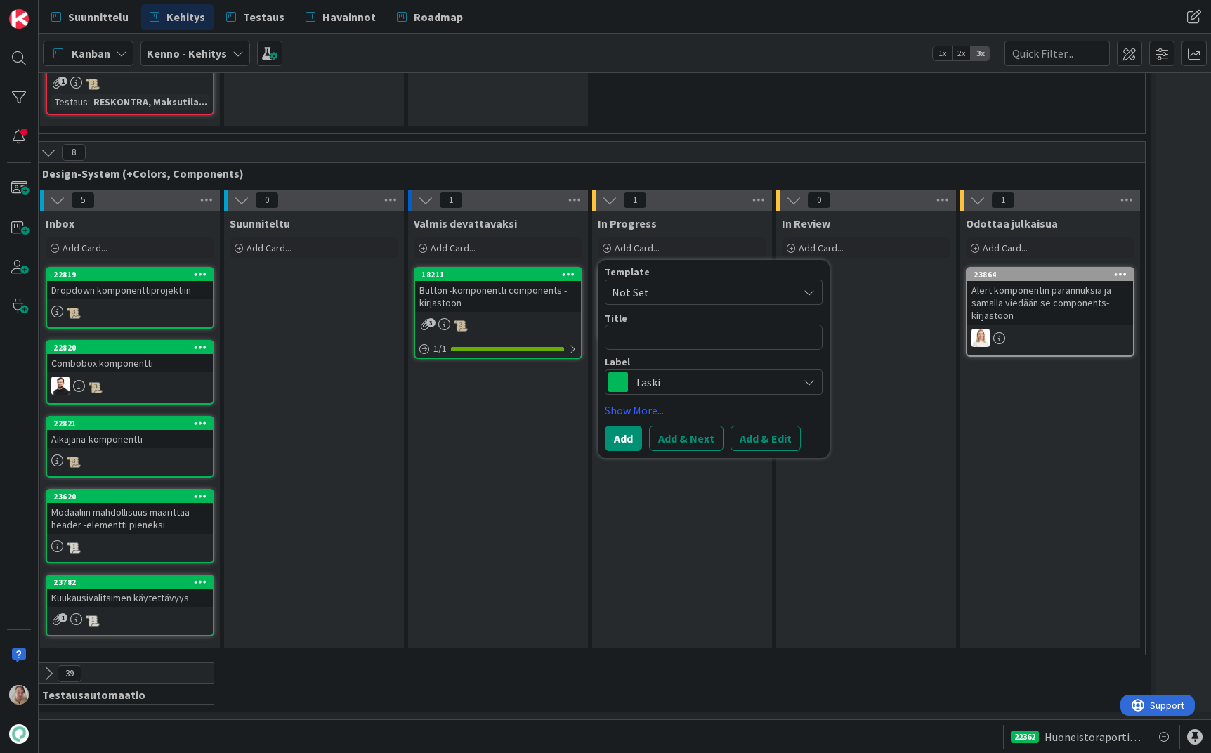
type textarea "x"
type textarea "F"
type textarea "x"
type textarea "Fi"
type textarea "x"
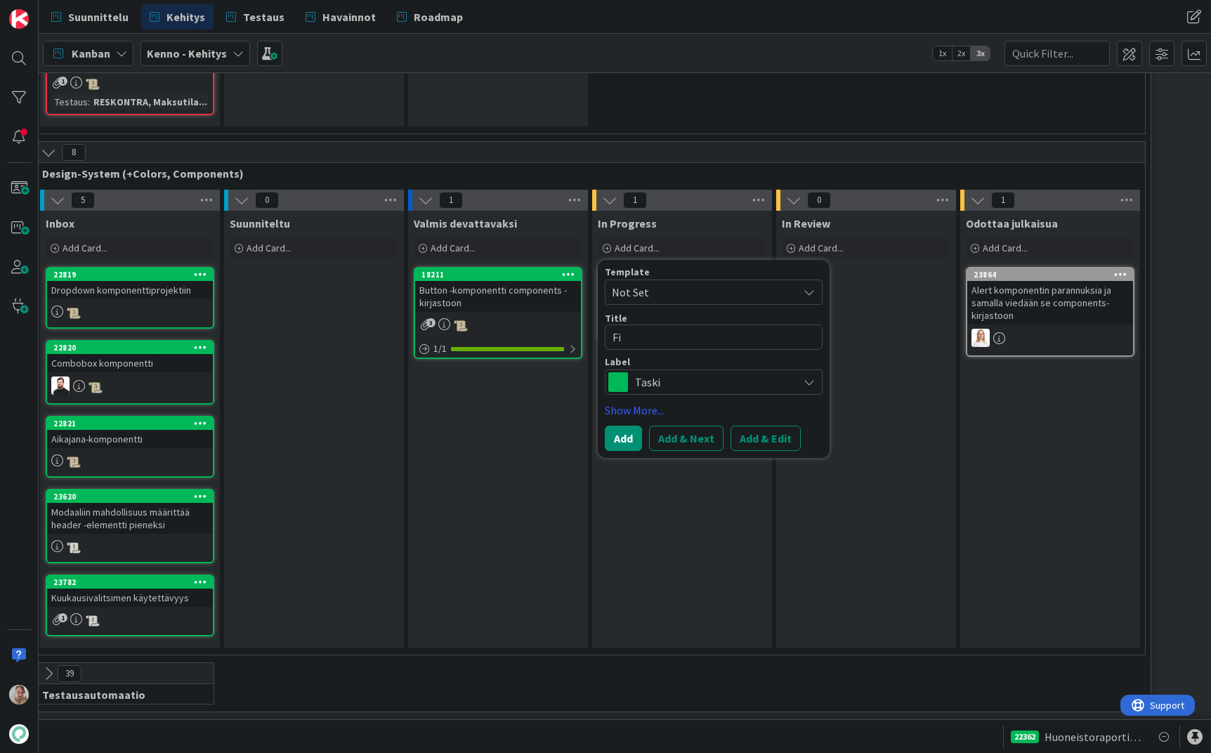
type textarea "Fix"
type textarea "x"
type textarea "Fi"
type textarea "x"
type textarea "F"
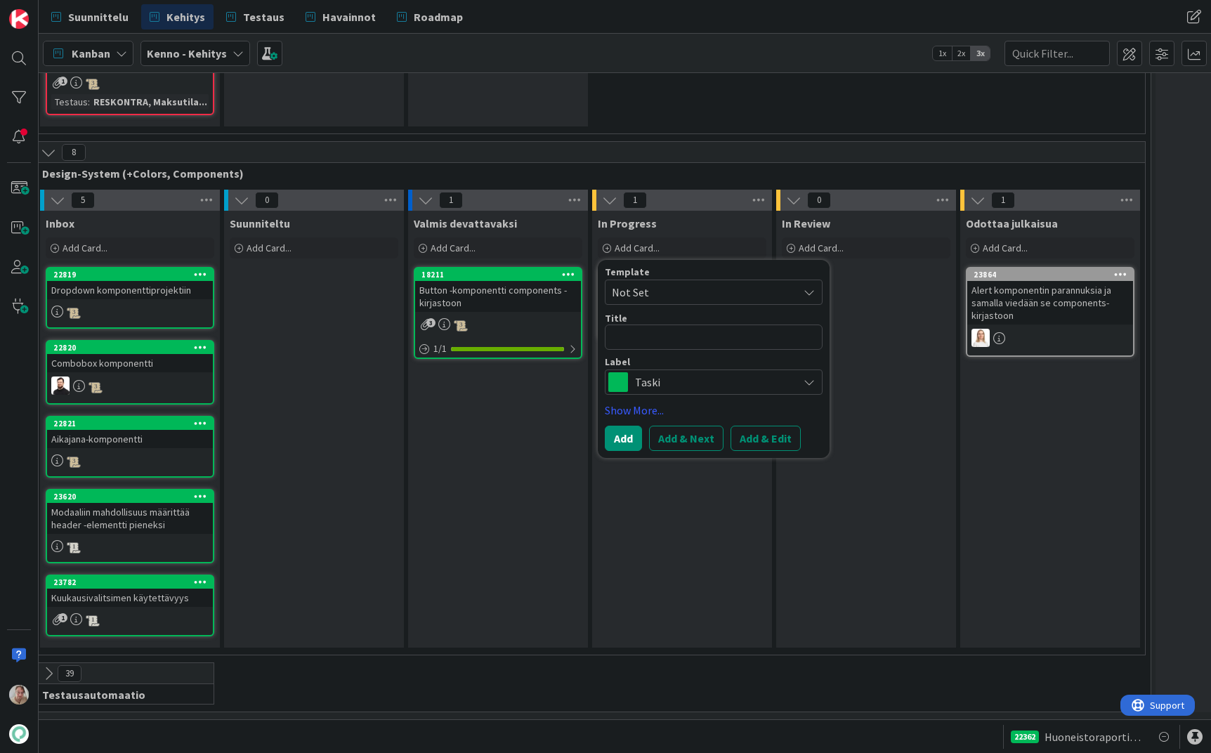
type textarea "x"
type textarea "P"
type textarea "x"
type textarea "Pi"
type textarea "x"
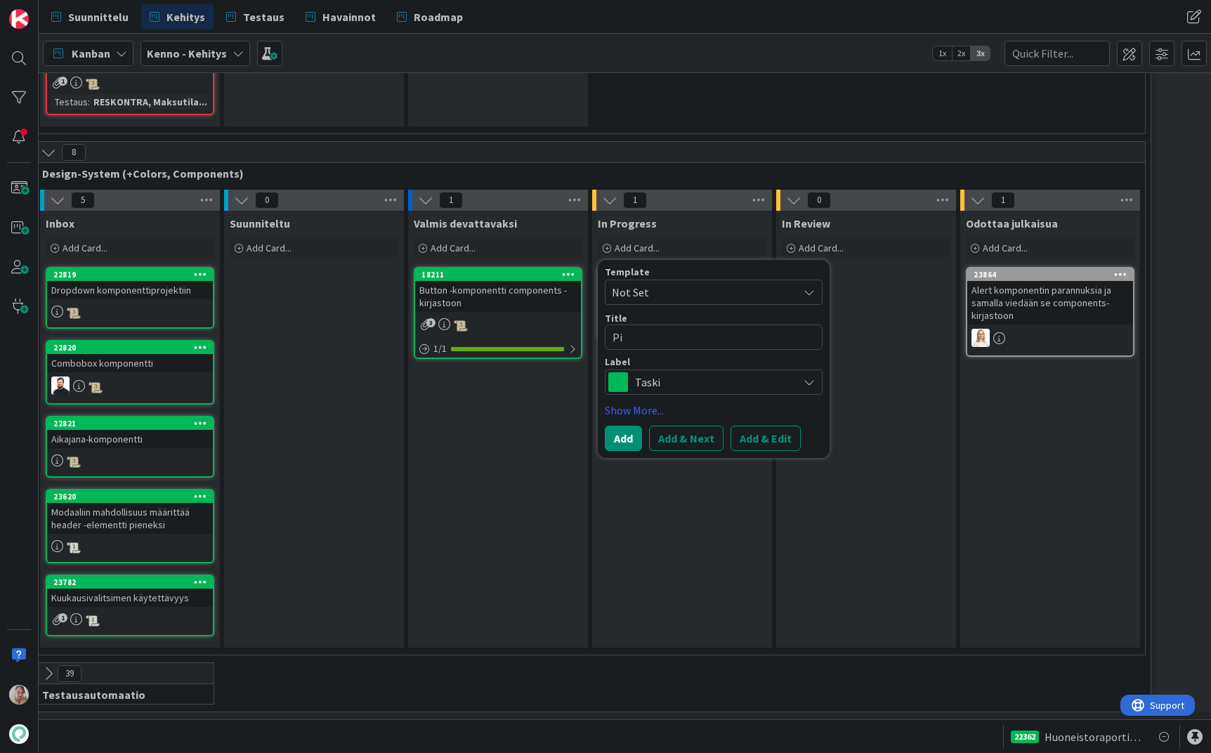
type textarea "Pid"
type textarea "x"
type textarea "Pide"
type textarea "x"
type textarea "Piden"
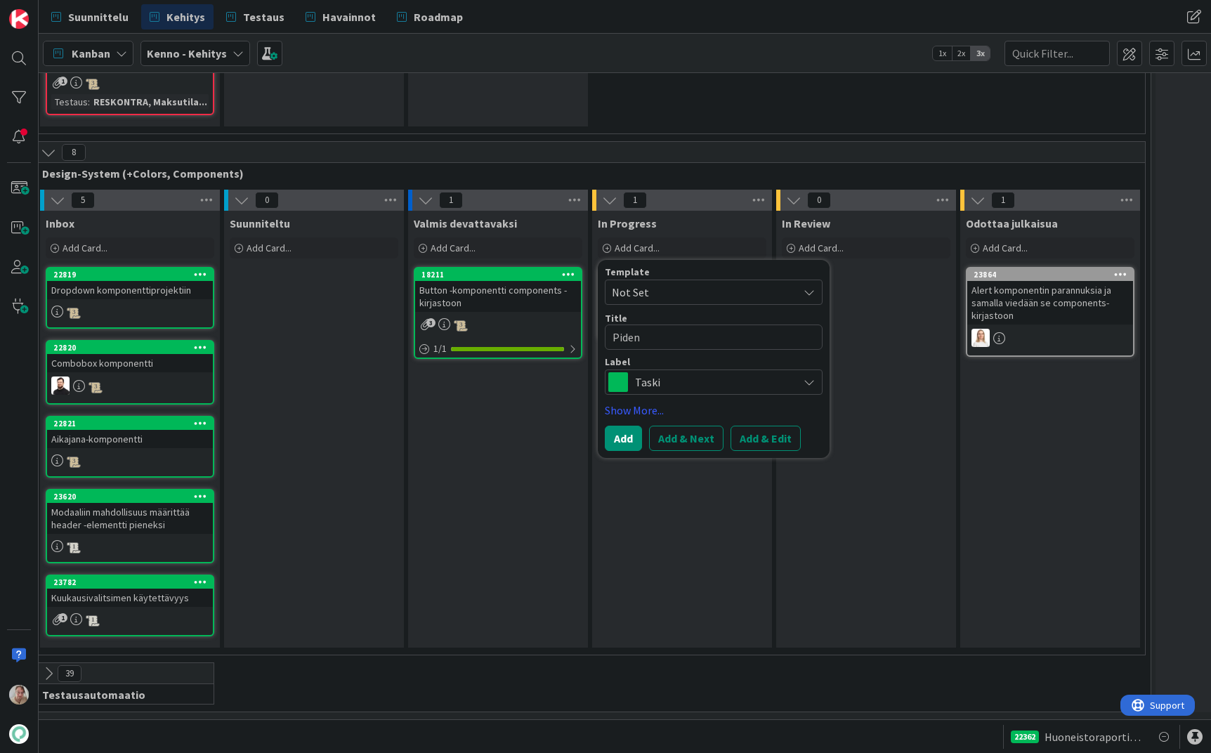
type textarea "x"
type textarea "Pidenne"
type textarea "x"
type textarea "Pidennet"
type textarea "x"
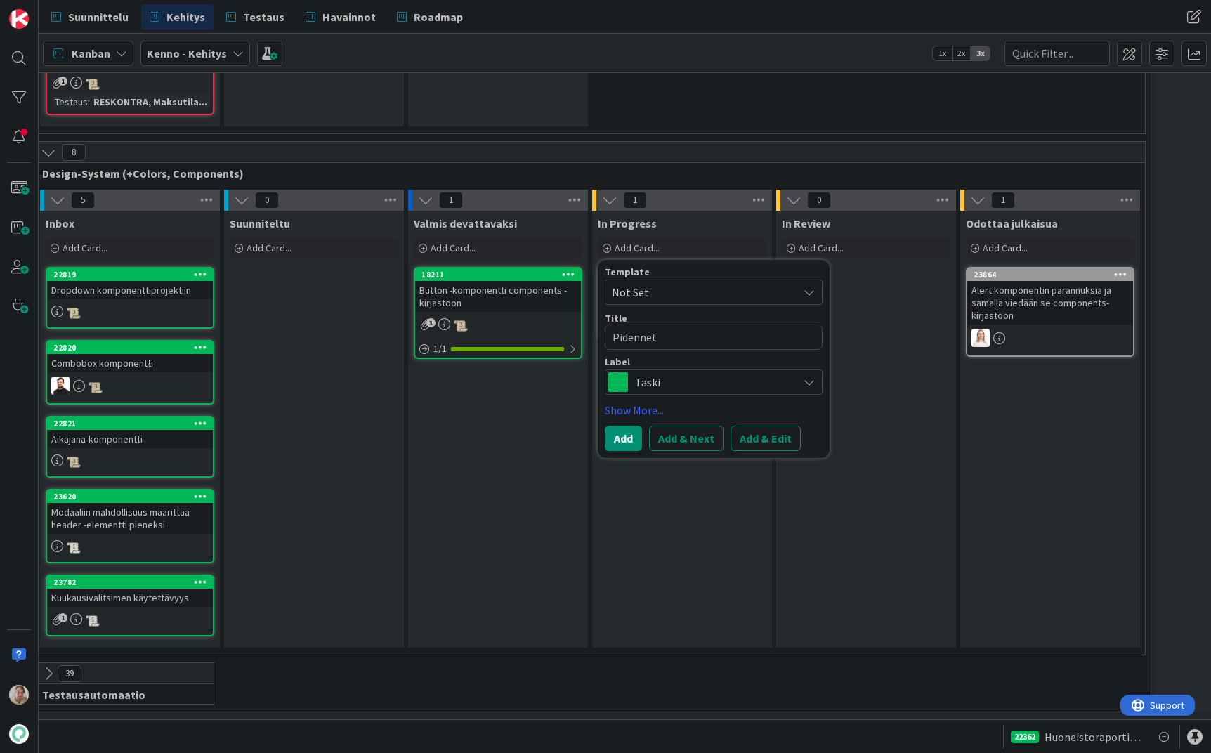
type textarea "Pidennetä"
type textarea "x"
type textarea "Pidennetää"
type textarea "x"
type textarea "Pidennetään"
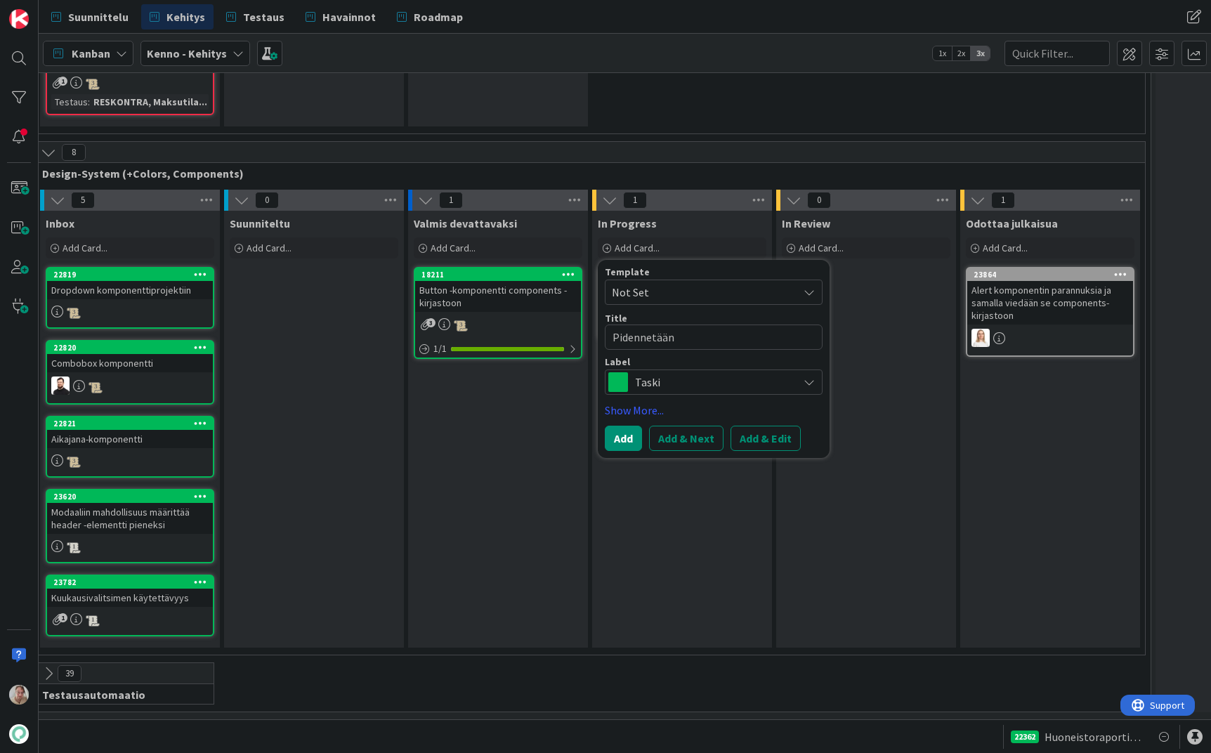
type textarea "x"
type textarea "Pidennetään"
type textarea "x"
type textarea "Pidennetään pa"
type textarea "x"
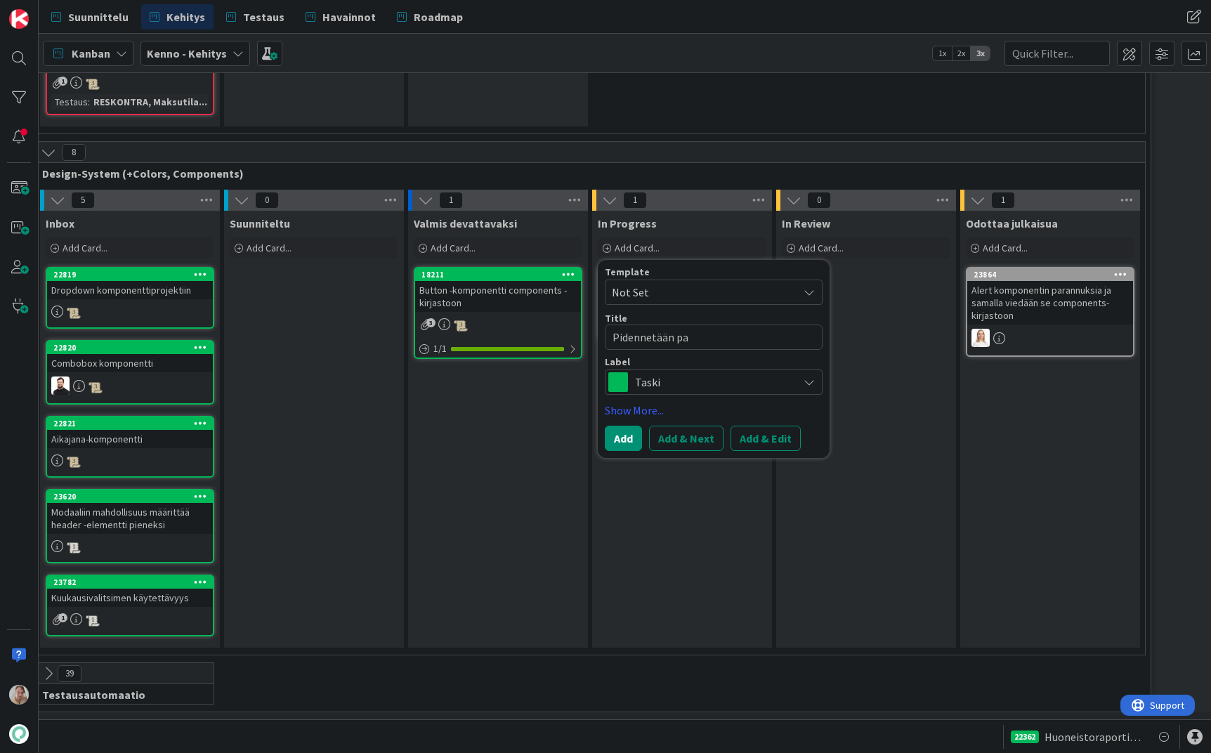
type textarea "Pidennetään pan"
type textarea "x"
type textarea "Pidennetään pane"
type textarea "x"
type textarea "Pidennetään panel"
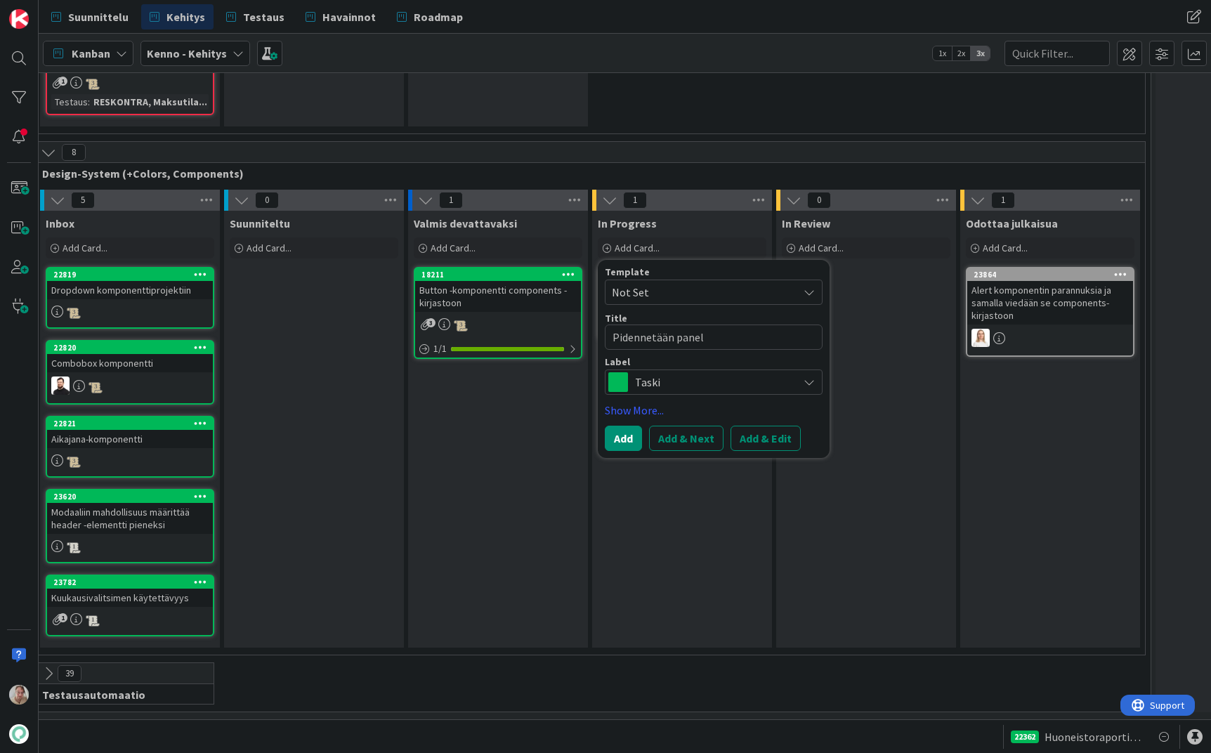
type textarea "x"
type textarea "Pidennetään panel-"
type textarea "x"
type textarea "Pidennetään panel-k"
type textarea "x"
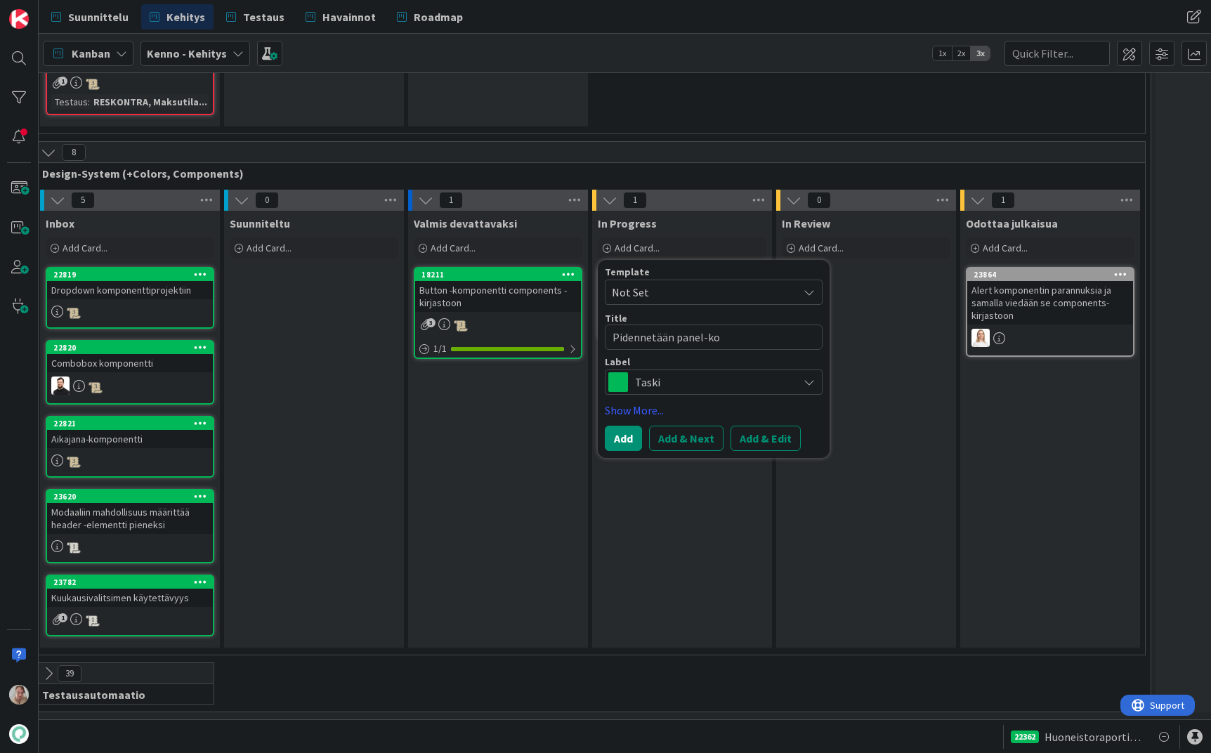
type textarea "Pidennetään panel-kom"
type textarea "x"
type textarea "Pidennetään panel-komp"
type textarea "x"
type textarea "Pidennetään panel-kompo"
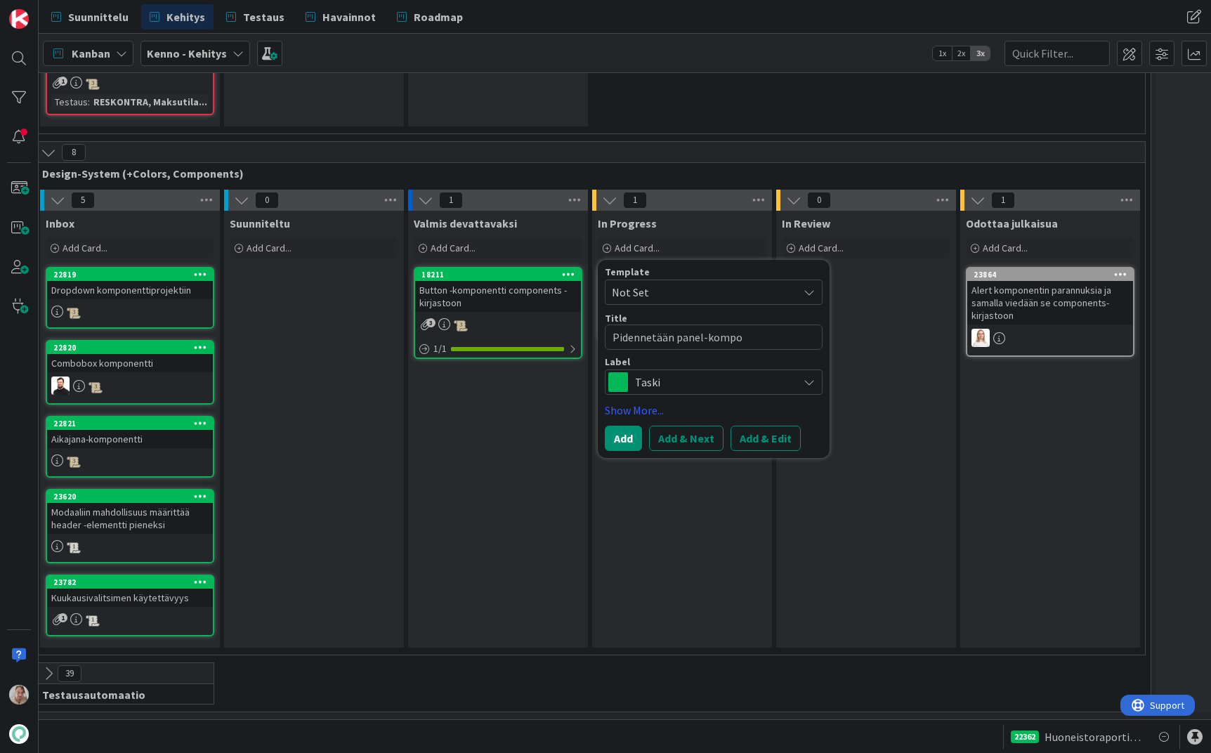
type textarea "x"
type textarea "Pidennetään panel-kompone"
type textarea "x"
type textarea "Pidennetään panel-komponent"
type textarea "x"
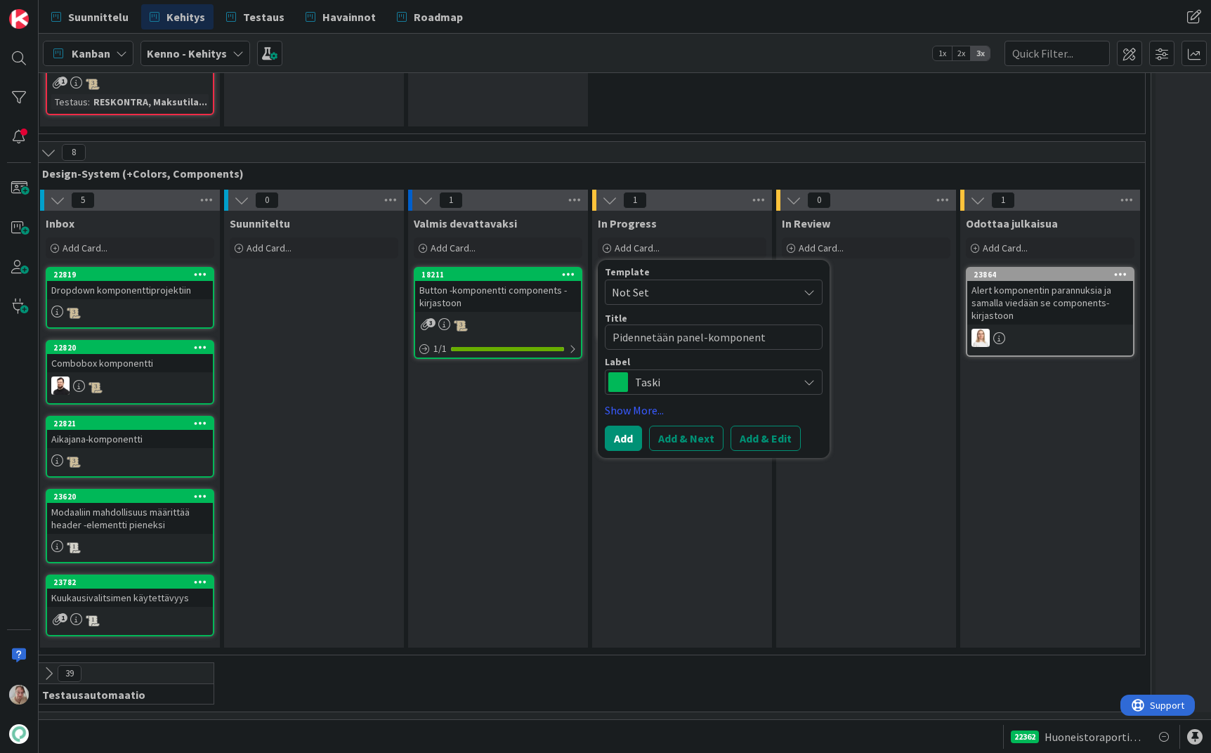
type textarea "Pidennetään panel-komponenti"
type textarea "x"
type textarea "Pidennetään panel-komponentin"
type textarea "x"
type textarea "Pidennetään panel-komponentin ma"
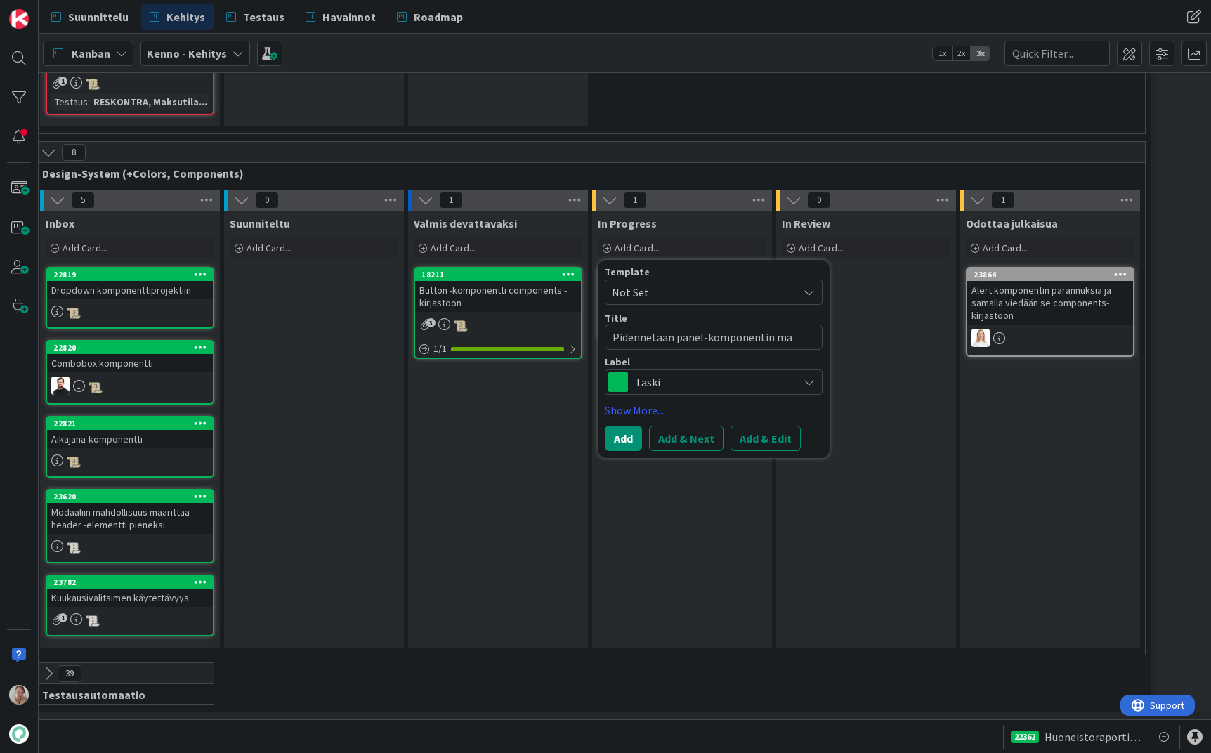
type textarea "x"
type textarea "Pidennetään panel-komponentin maks"
type textarea "x"
type textarea "Pidennetään panel-komponentin maksi"
type textarea "x"
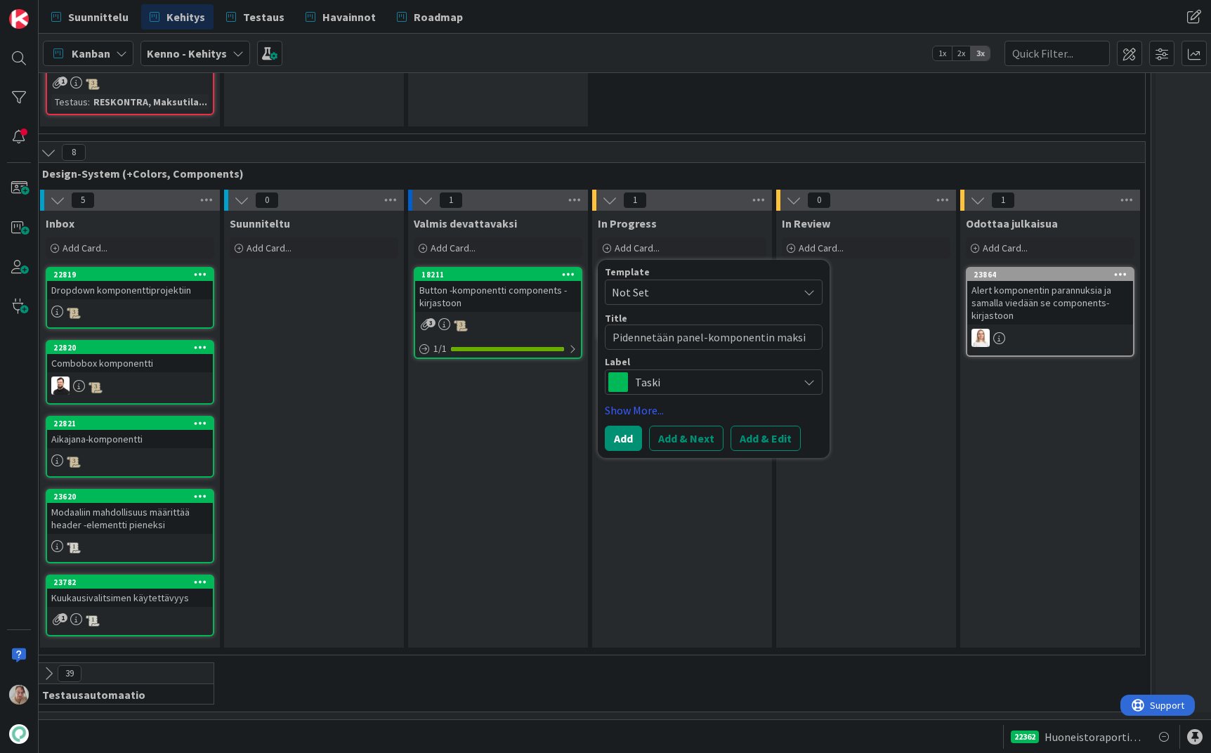
type textarea "Pidennetään panel-komponentin maksim"
type textarea "x"
type textarea "Pidennetään panel-komponentin maksimi"
type textarea "x"
type textarea "Pidennetään panel-komponentin maksimik"
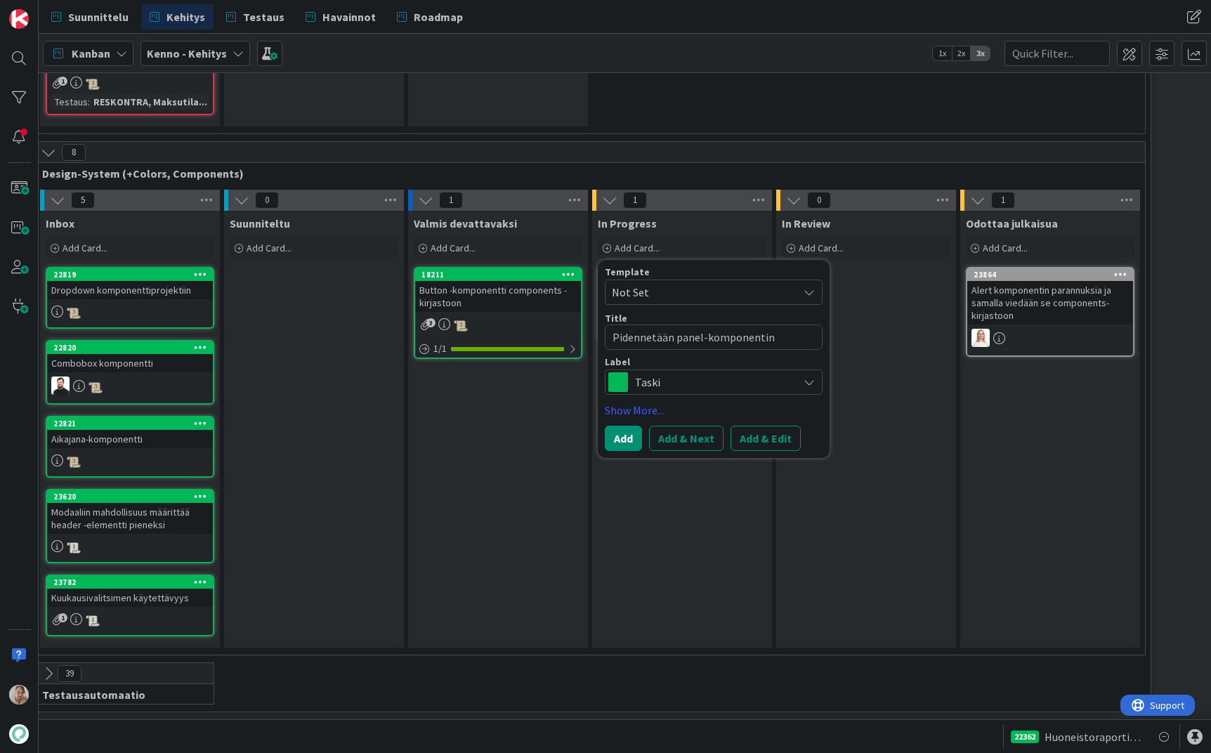
type textarea "x"
type textarea "Pidennetään panel-komponentin maksimikor"
type textarea "x"
type textarea "Pidennetään panel-komponentin maksimikorke"
type textarea "x"
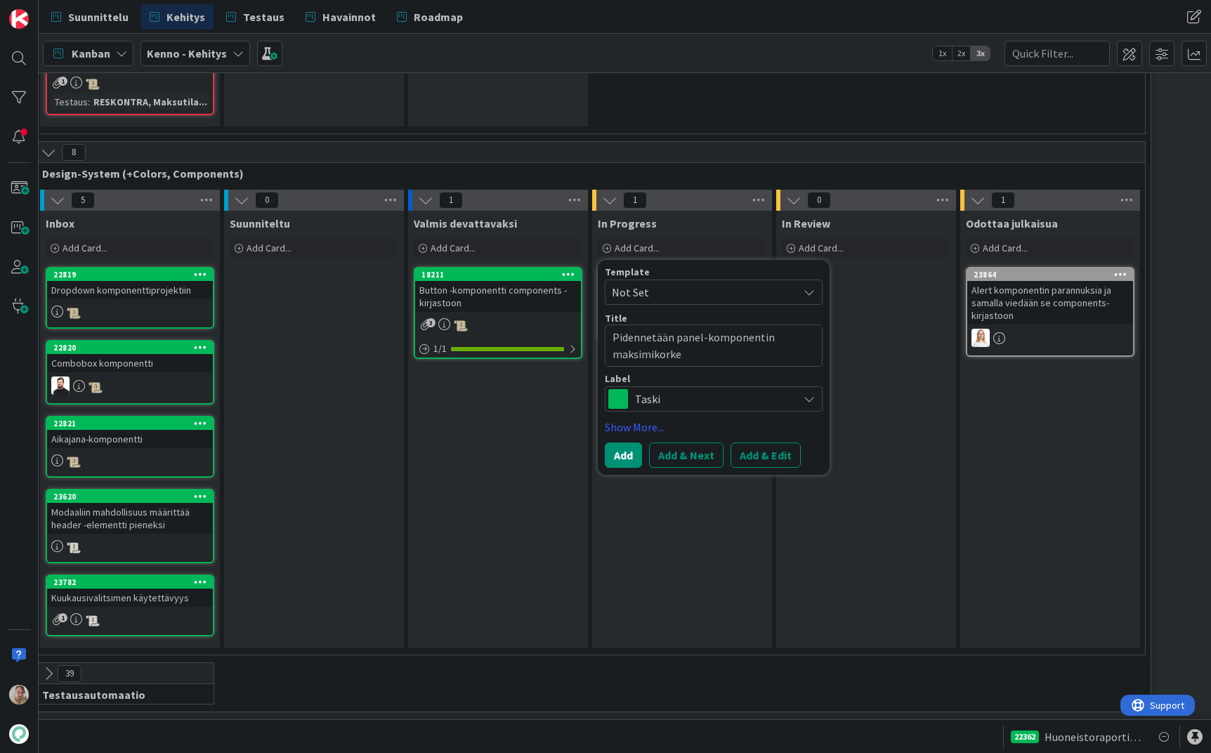
type textarea "Pidennetään panel-komponentin maksimikorkeu"
type textarea "x"
type textarea "Pidennetään panel-komponentin maksimikorkeut"
type textarea "x"
type textarea "Pidennetään panel-komponentin maksimikorkeutt"
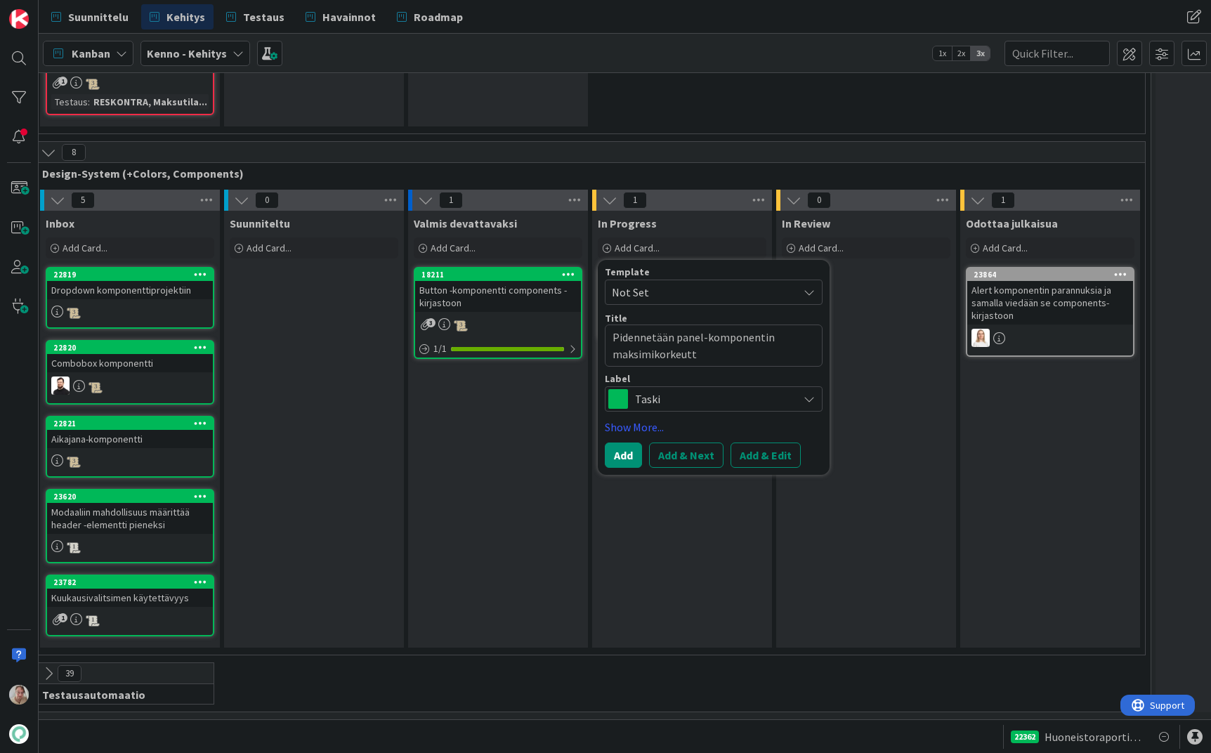
type textarea "x"
type textarea "Pidennetään panel-komponentin maksimikorkeutta"
click at [627, 443] on button "Add" at bounding box center [623, 455] width 37 height 25
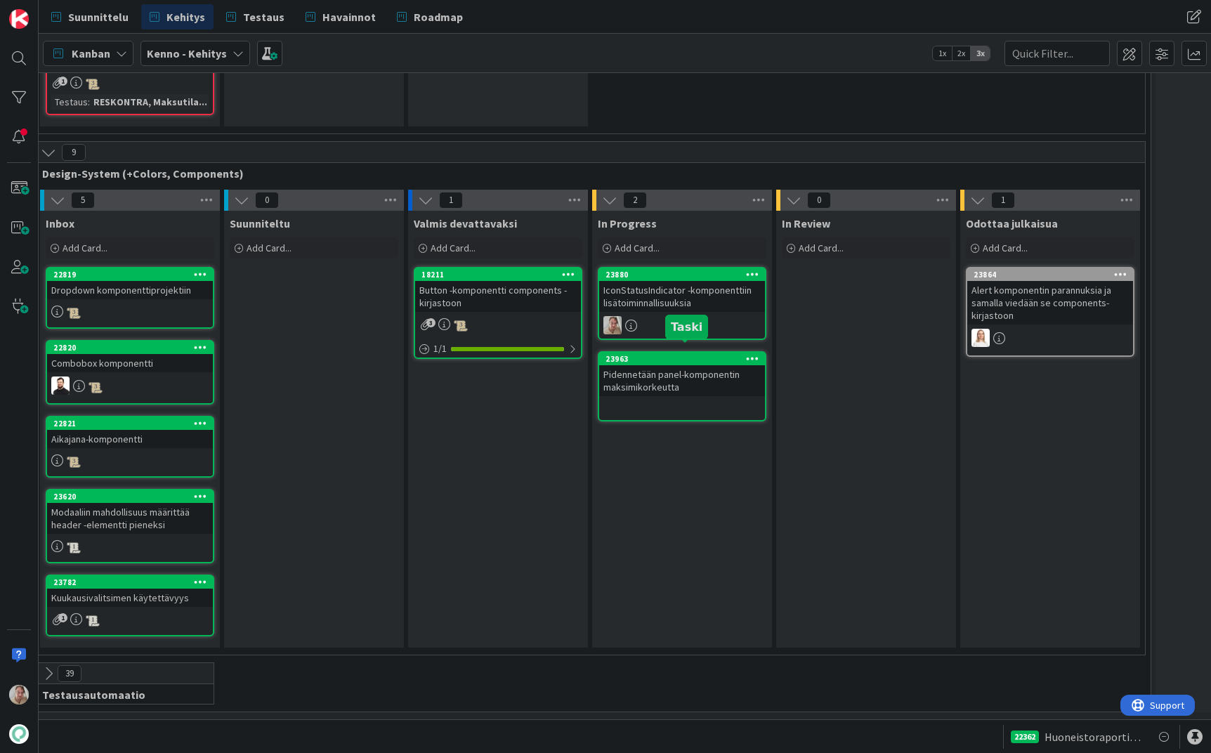
click at [662, 354] on div "23963" at bounding box center [685, 359] width 159 height 10
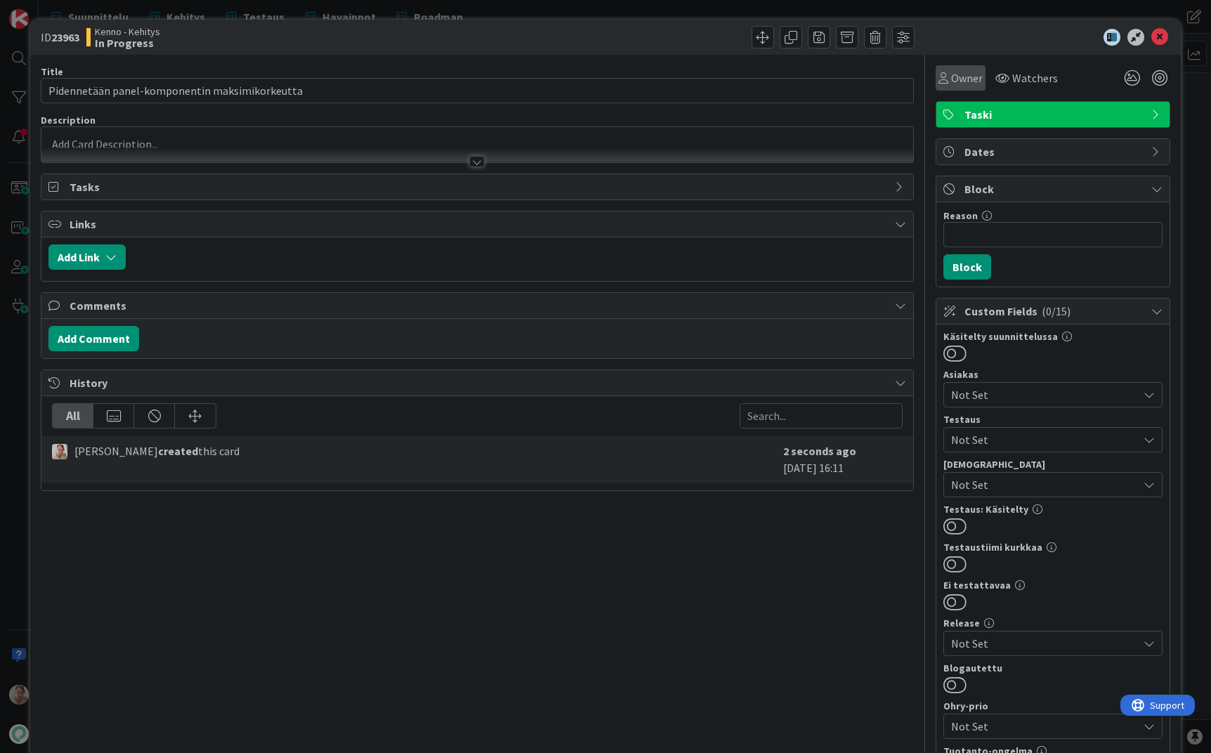
click at [951, 78] on span "Owner" at bounding box center [967, 78] width 32 height 17
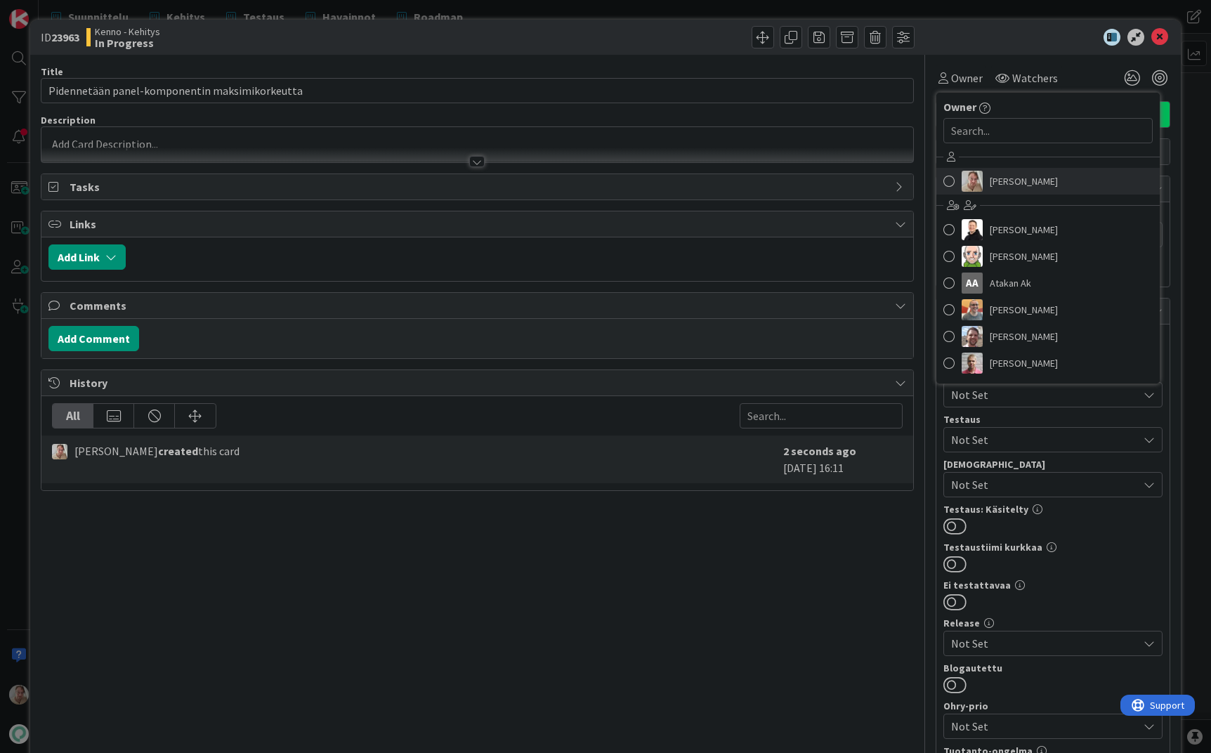
click at [1017, 179] on span "[PERSON_NAME]" at bounding box center [1024, 181] width 68 height 21
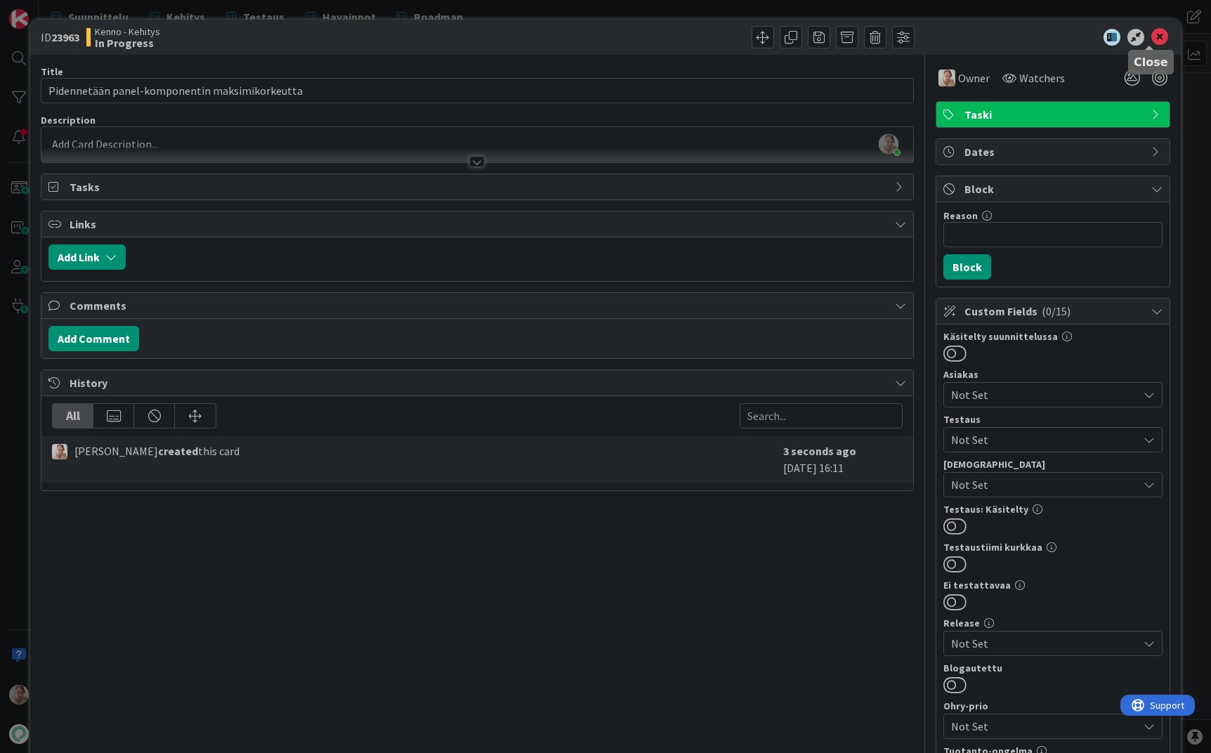
click at [1153, 35] on icon at bounding box center [1159, 37] width 17 height 17
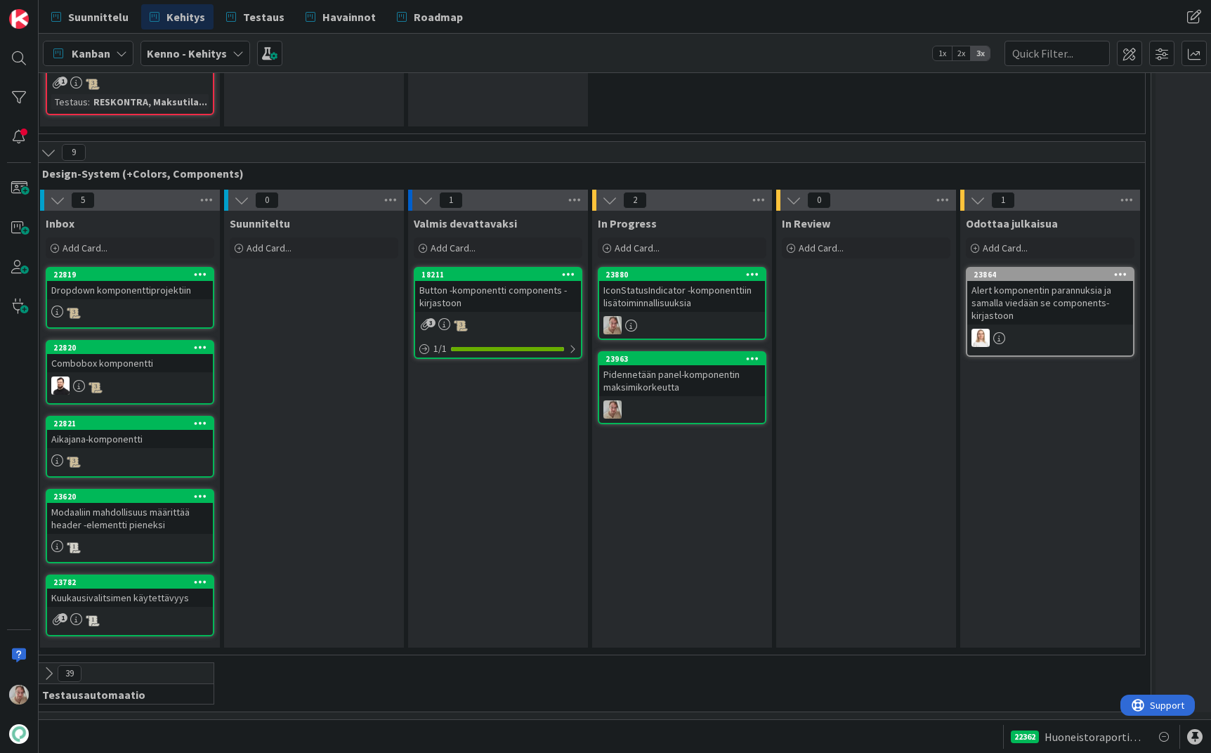
click at [675, 506] on div "In Progress Add Card... Template Not Set Title 0 / 128 Label Taski Show More...…" at bounding box center [682, 429] width 180 height 437
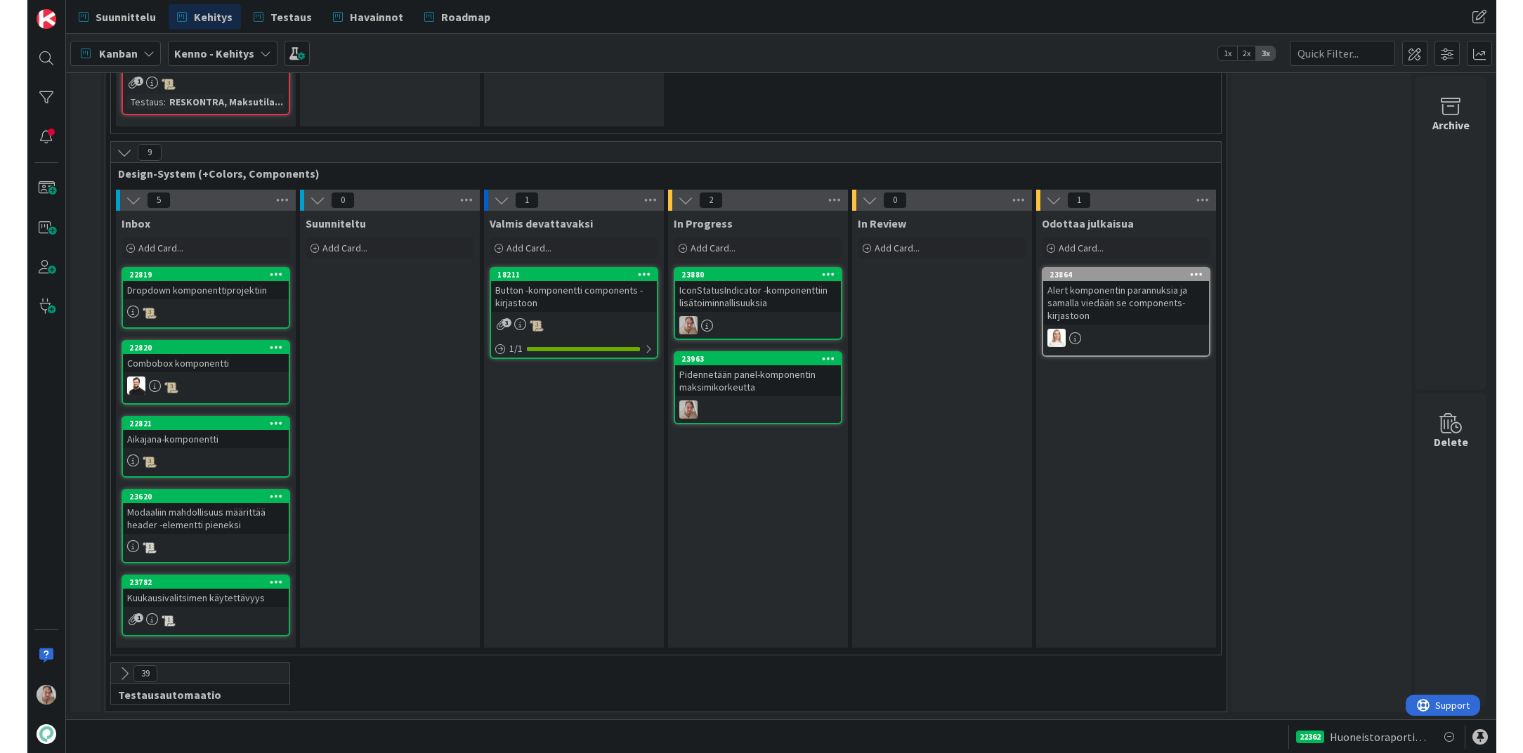
scroll to position [4894, 0]
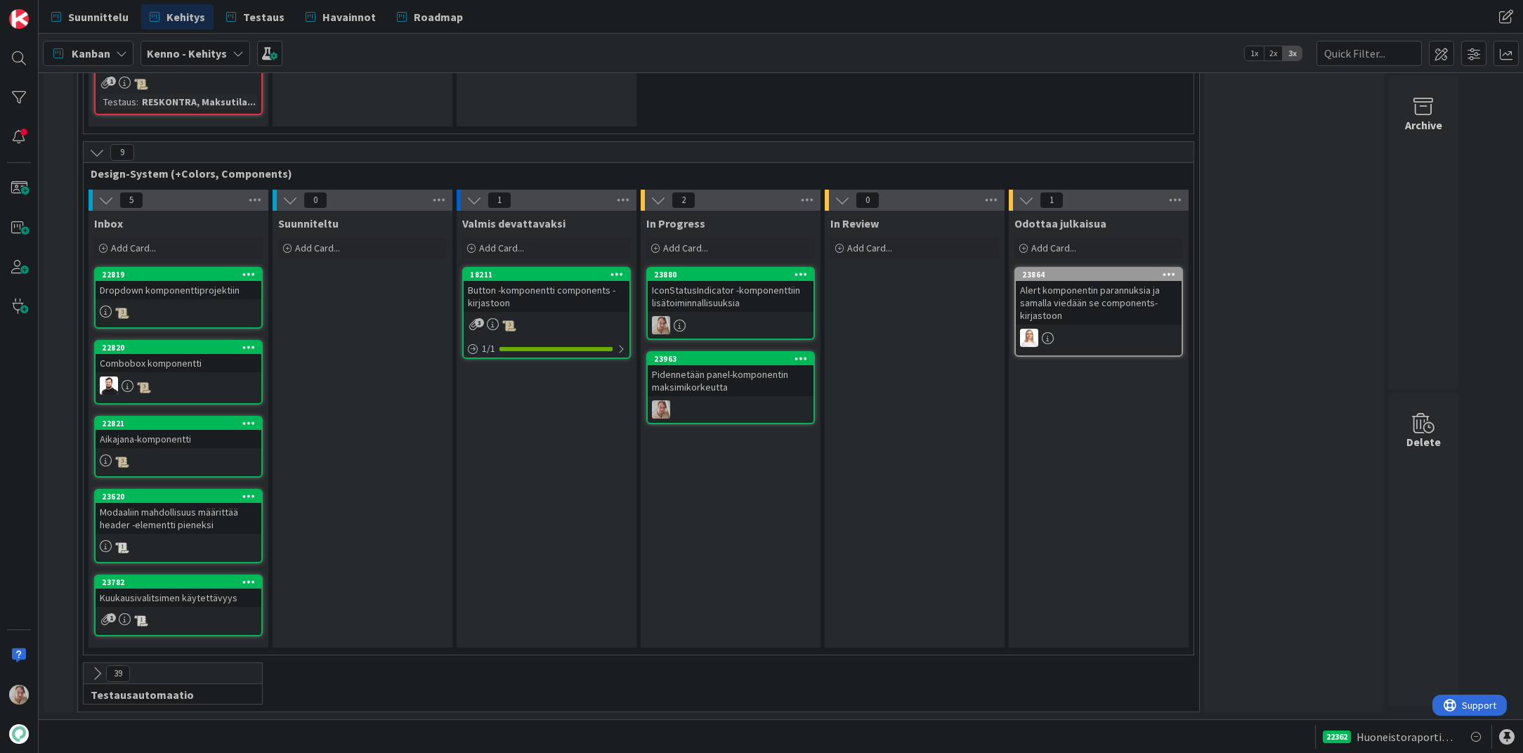
click at [704, 309] on div "IconStatusIndicator -komponenttiin lisätoiminnallisuuksia" at bounding box center [731, 296] width 166 height 31
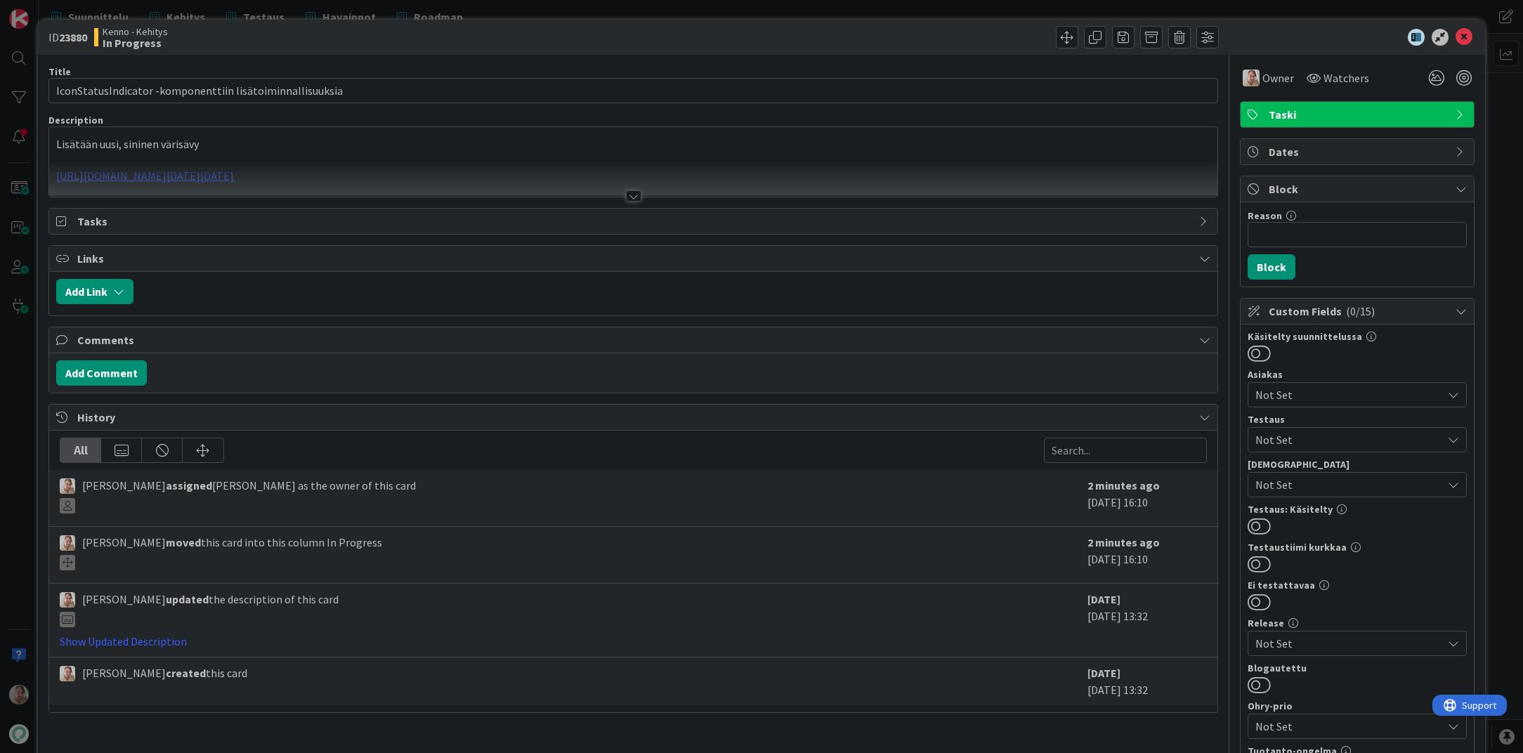
click at [671, 152] on p at bounding box center [633, 160] width 1154 height 16
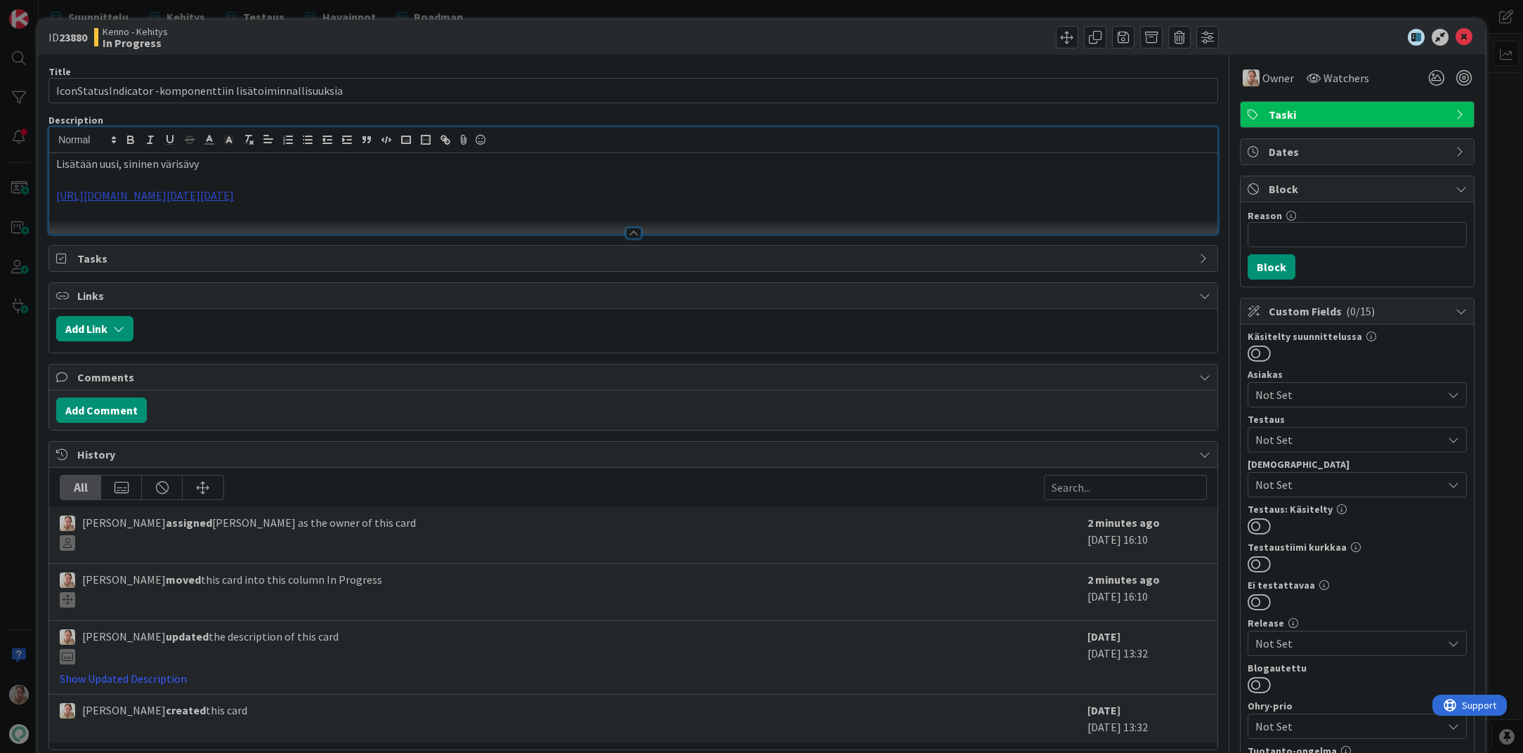
click at [234, 192] on link "[URL][DOMAIN_NAME][DATE][DATE]" at bounding box center [145, 195] width 178 height 14
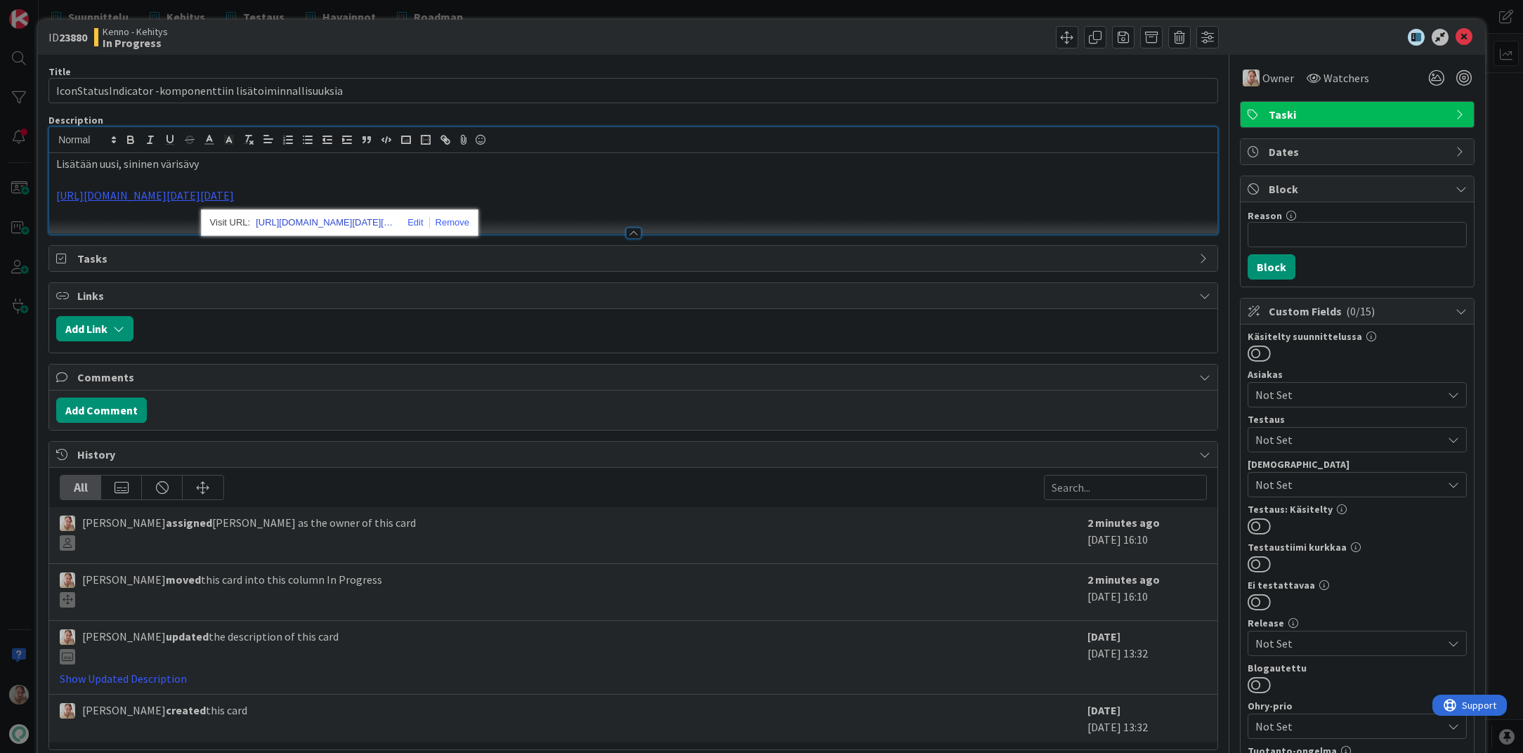
click at [334, 227] on link "[URL][DOMAIN_NAME][DATE][DATE]" at bounding box center [326, 223] width 141 height 18
